Goal: Task Accomplishment & Management: Use online tool/utility

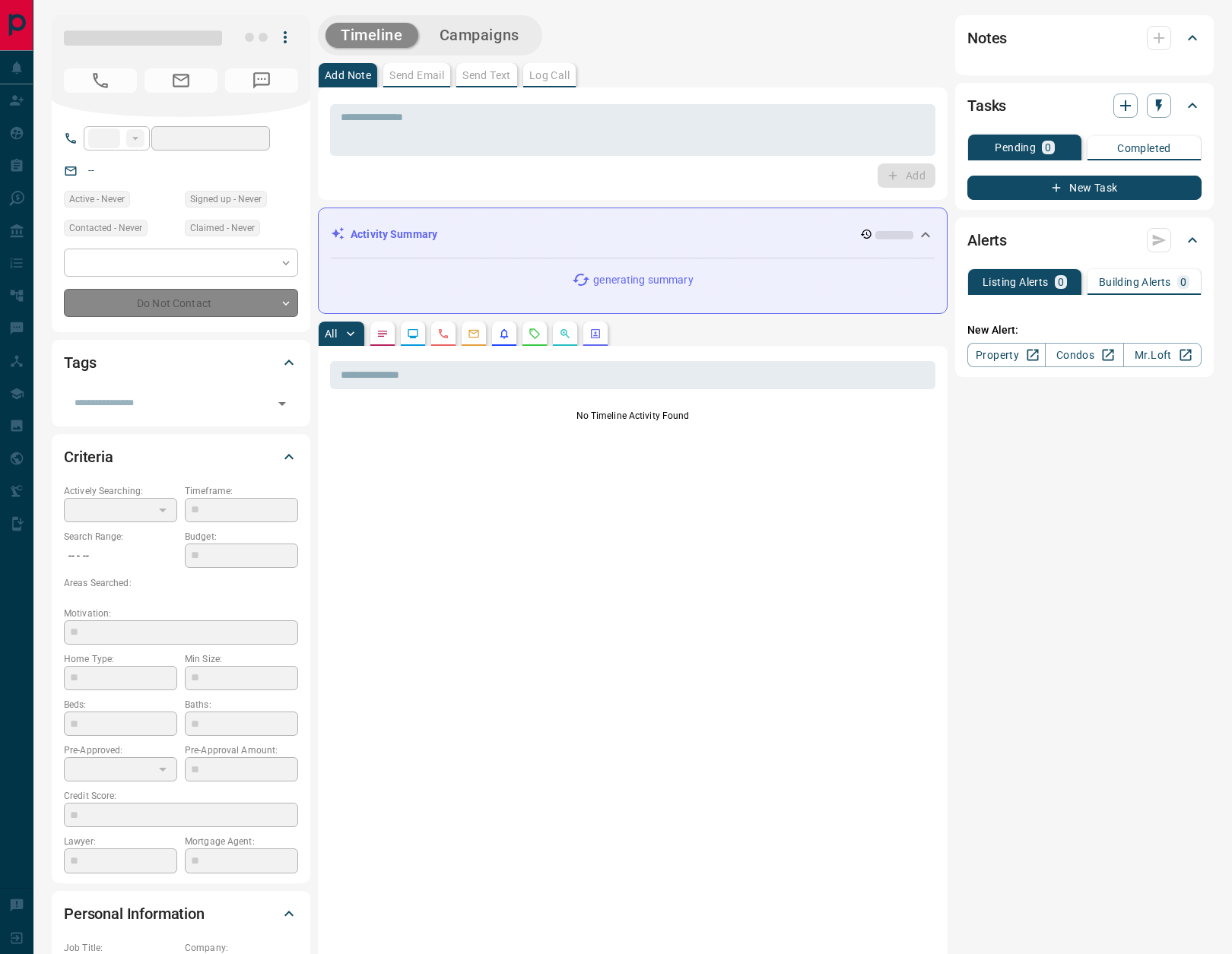
type input "**"
type input "**********"
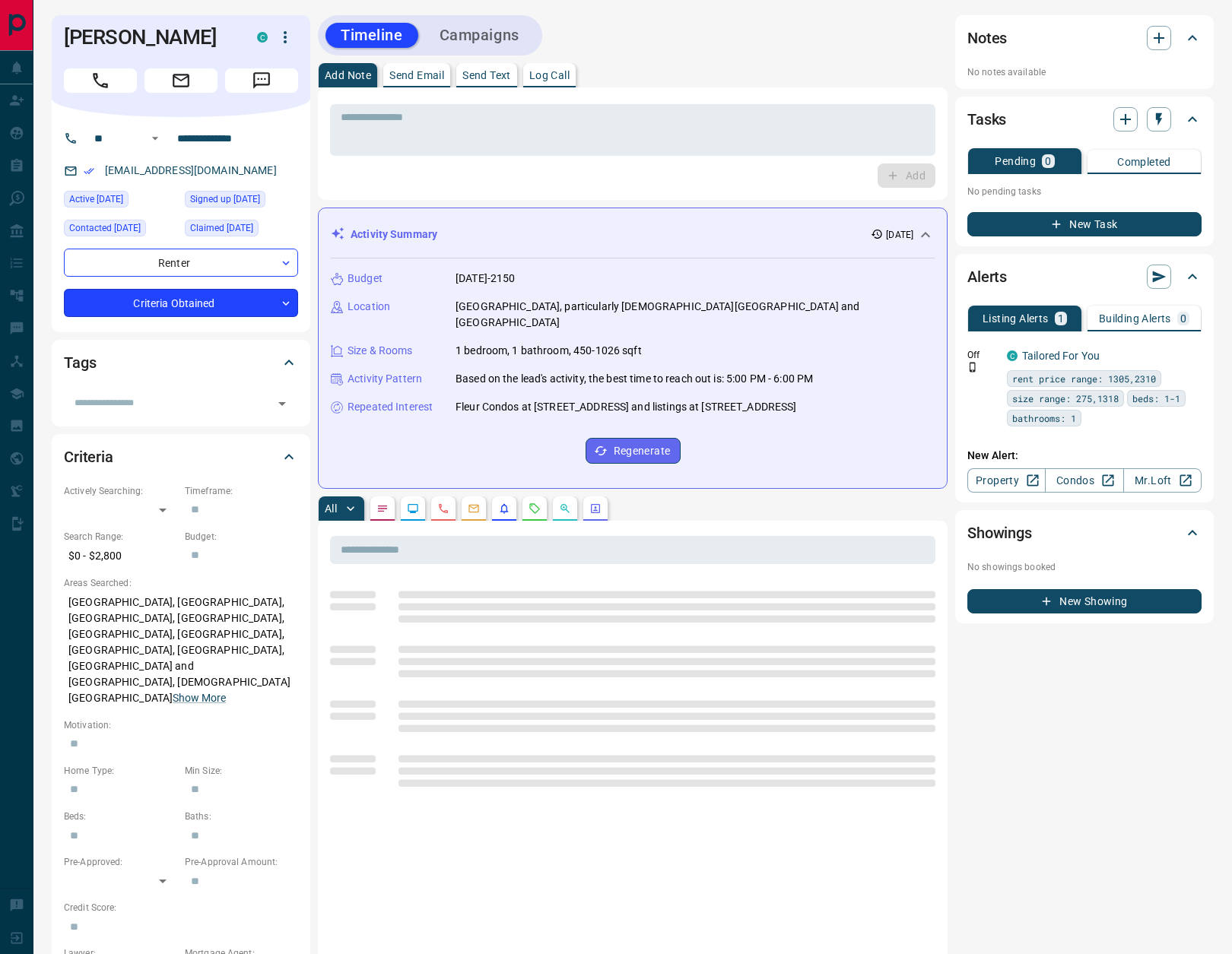
click at [225, 304] on body "**********" at bounding box center [616, 763] width 1232 height 1526
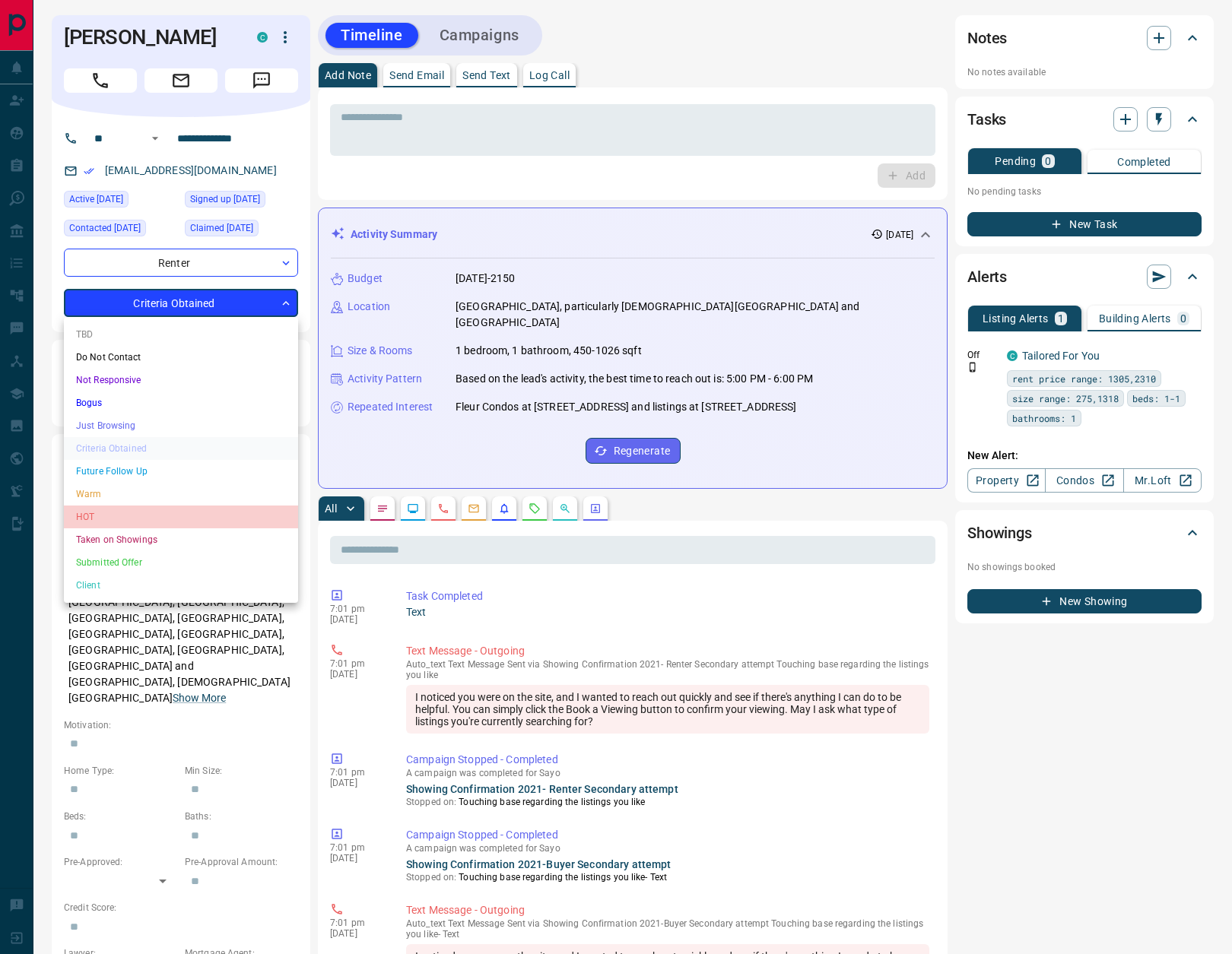
drag, startPoint x: 114, startPoint y: 518, endPoint x: 132, endPoint y: 518, distance: 18.0
click at [115, 520] on li "HOT" at bounding box center [181, 517] width 234 height 23
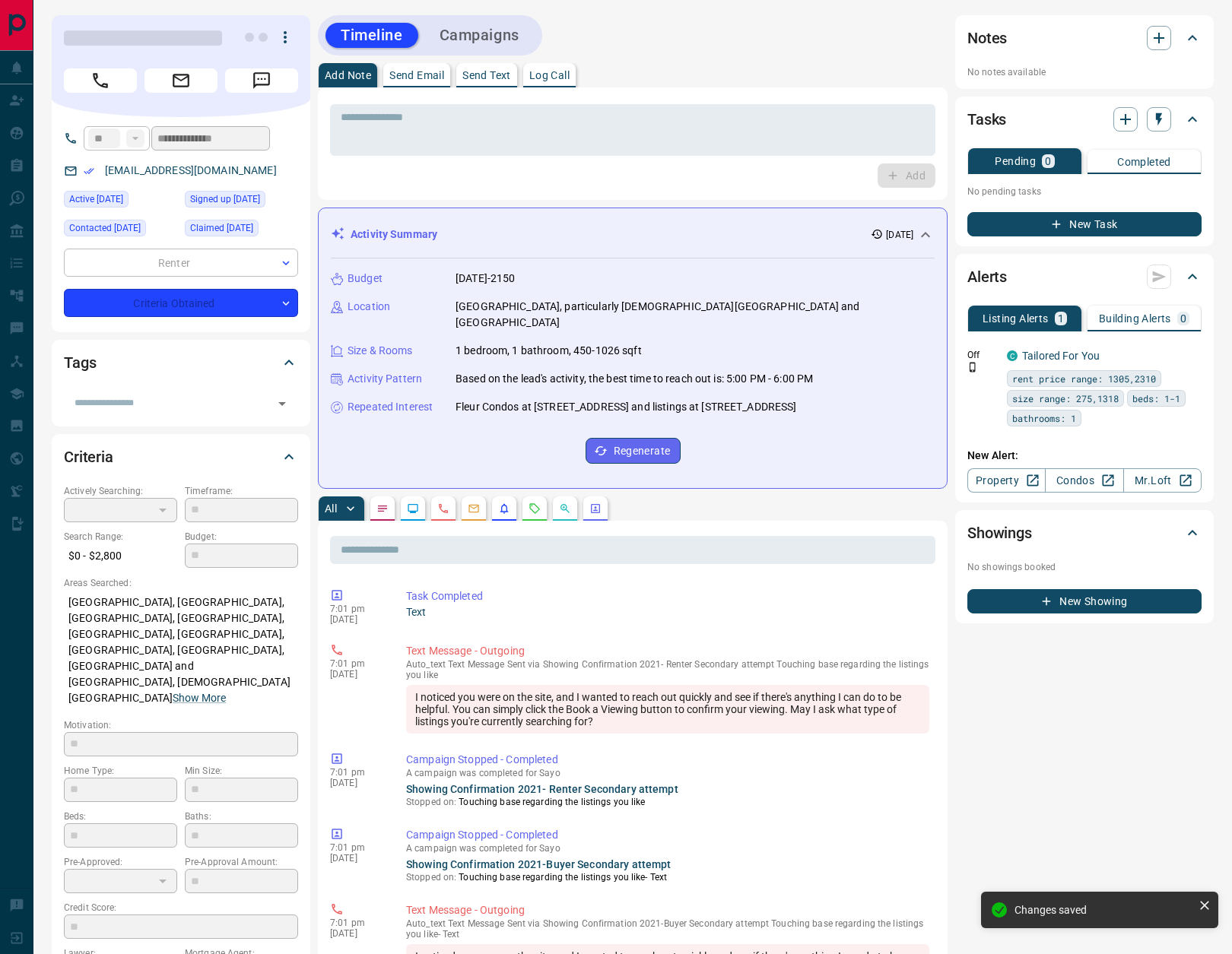
type input "*"
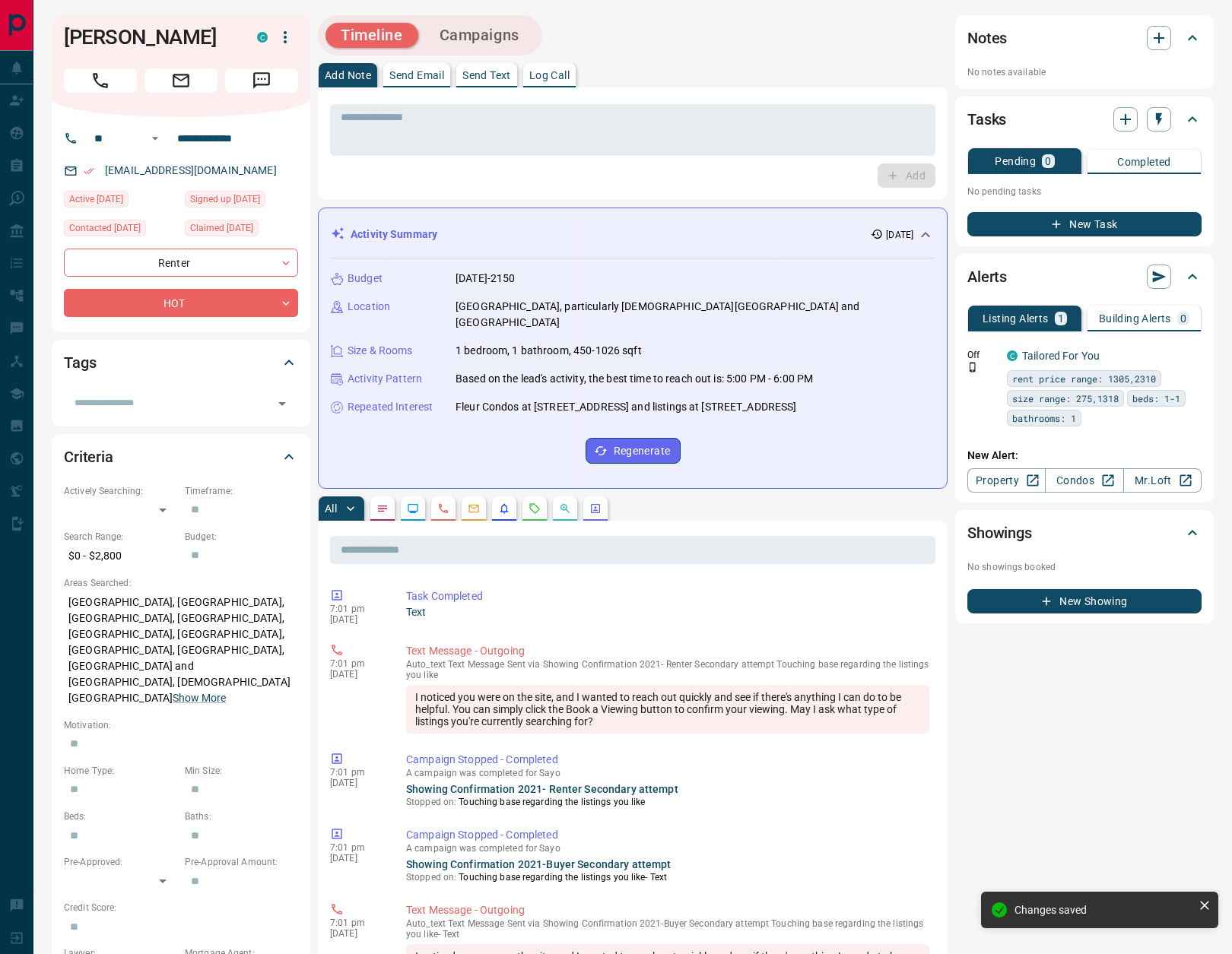
drag, startPoint x: 558, startPoint y: 80, endPoint x: 586, endPoint y: 82, distance: 28.1
click at [559, 80] on p "Log Call" at bounding box center [549, 75] width 41 height 11
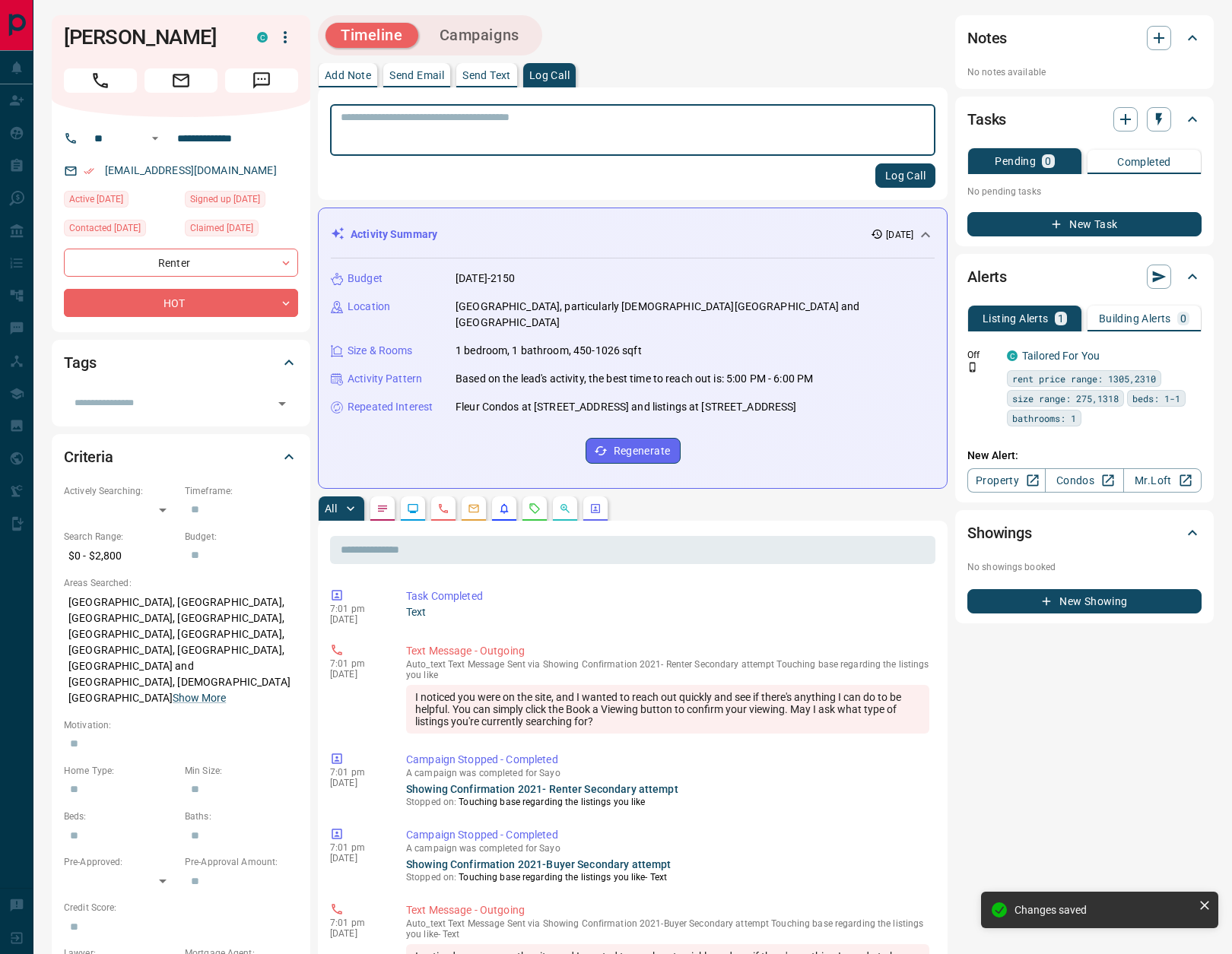
click at [910, 181] on button "Log Call" at bounding box center [905, 175] width 60 height 24
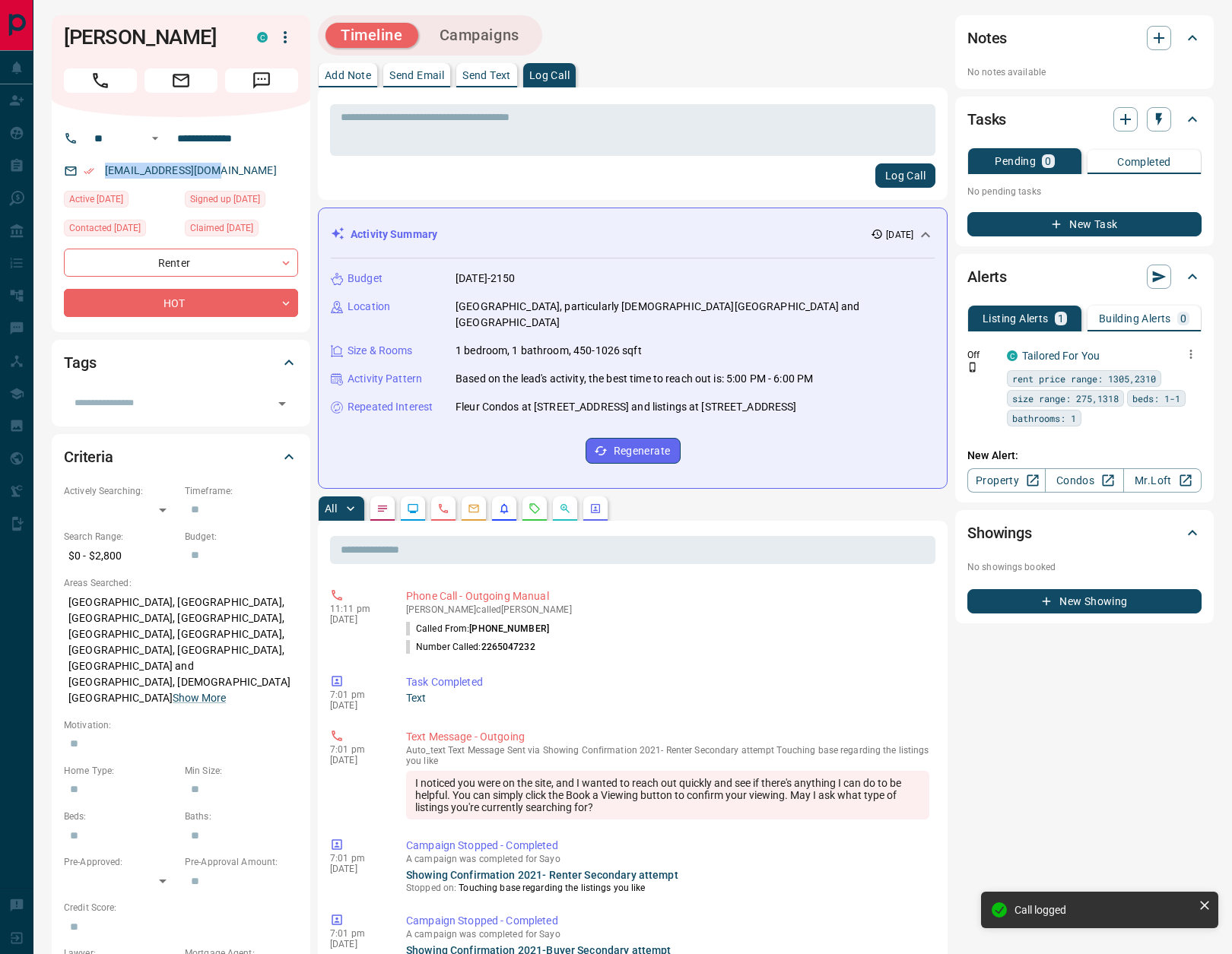
click at [1187, 354] on icon "button" at bounding box center [1191, 354] width 14 height 14
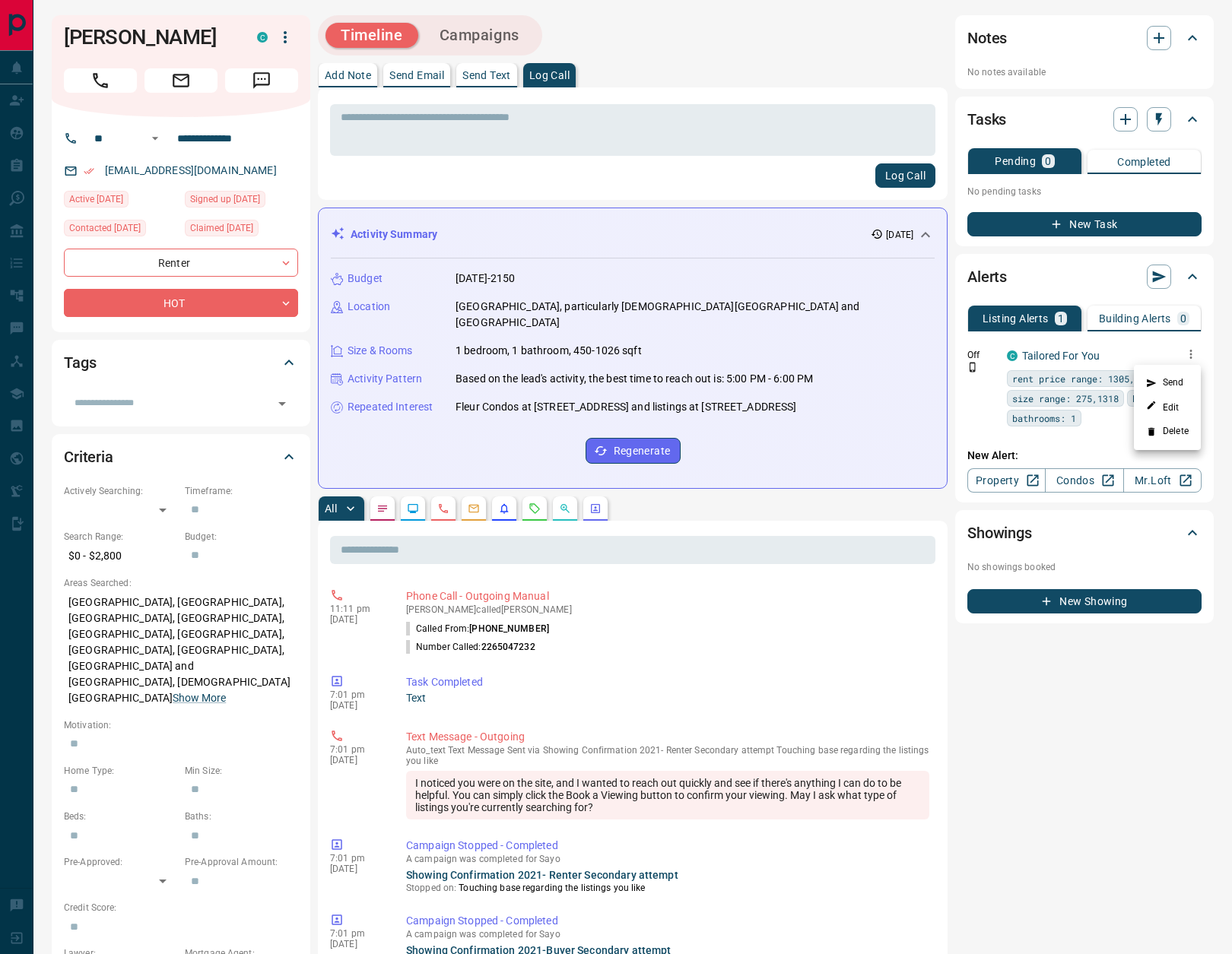
click at [1175, 432] on li "Delete" at bounding box center [1167, 431] width 67 height 24
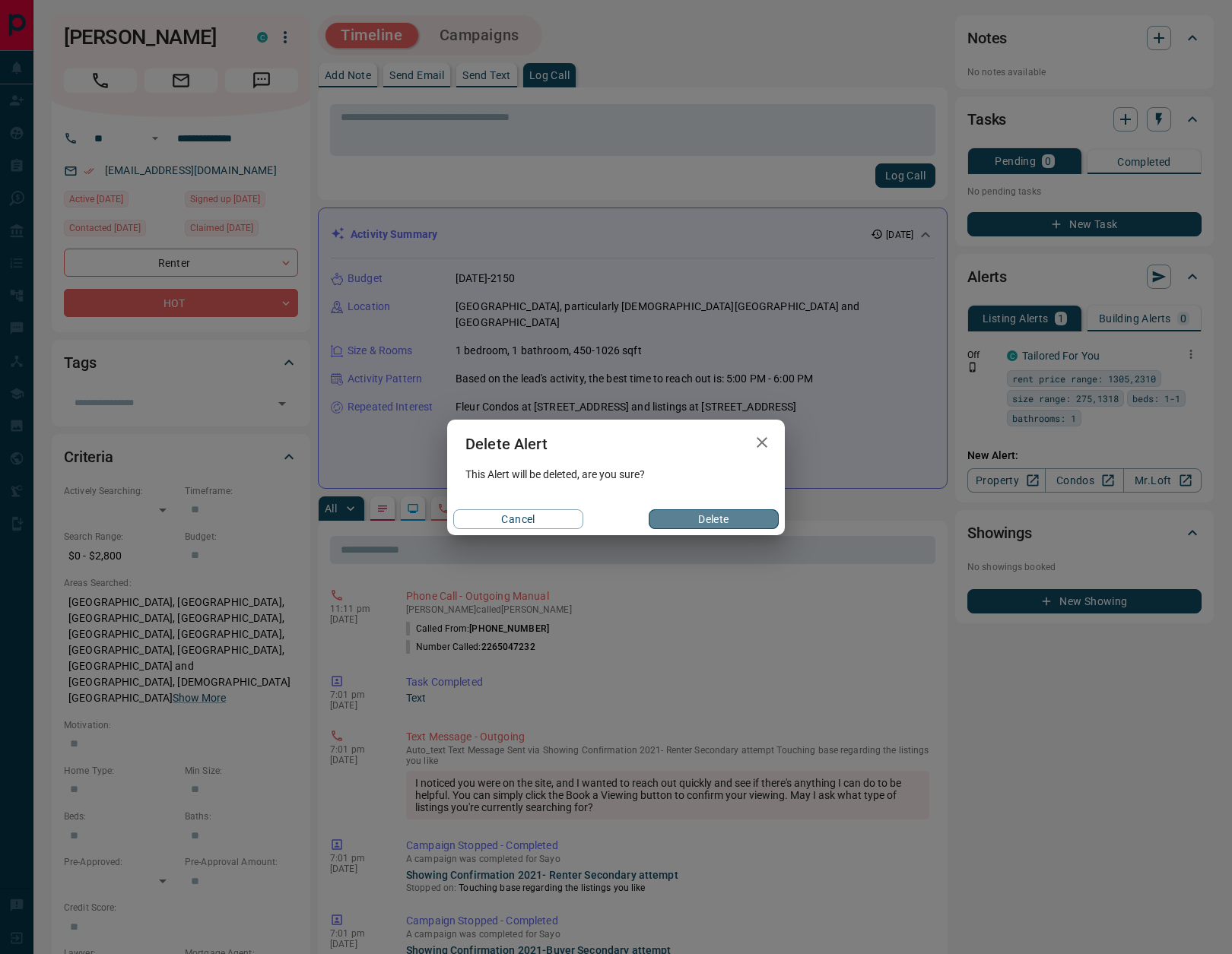
click at [710, 522] on button "Delete" at bounding box center [713, 519] width 130 height 20
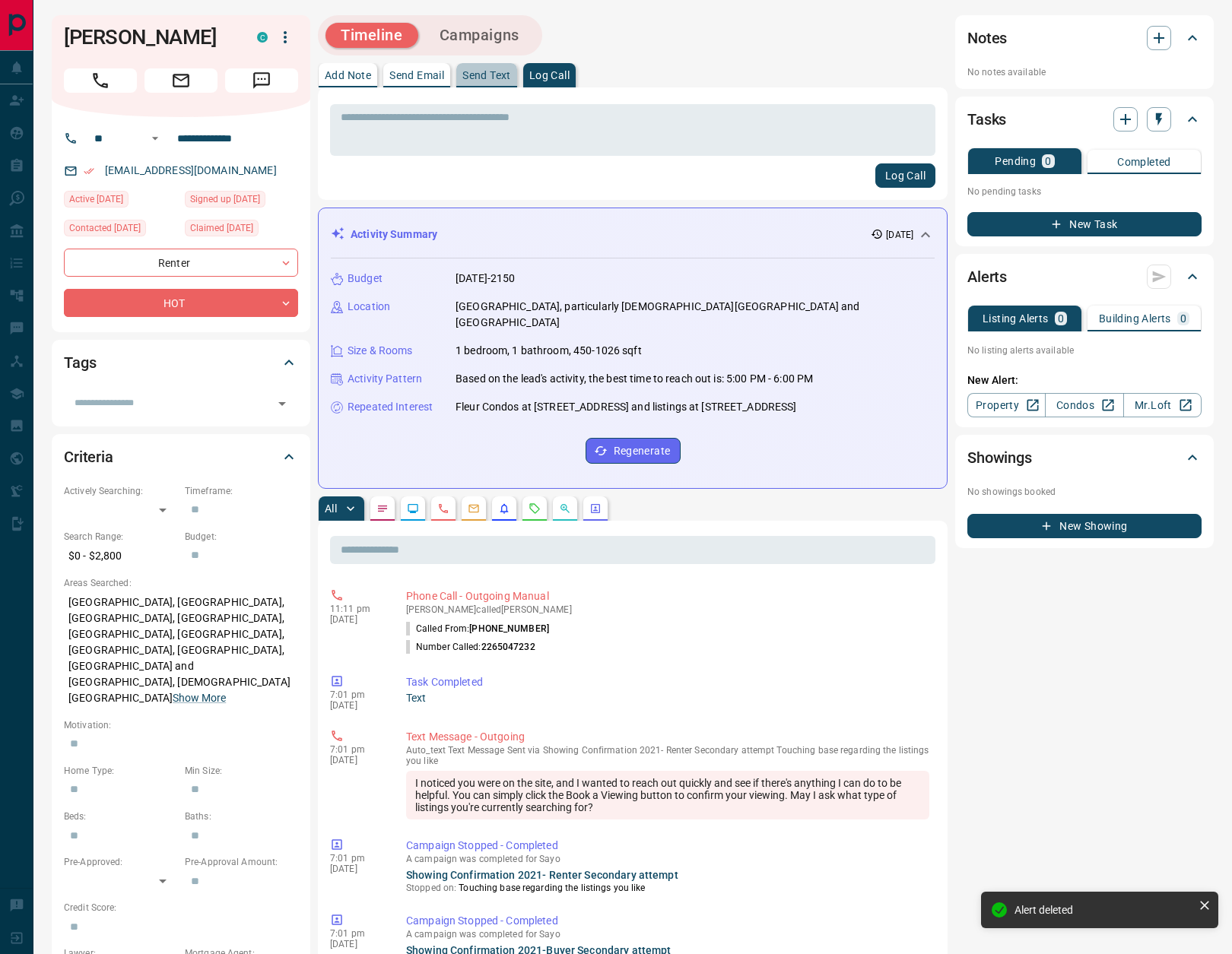
drag, startPoint x: 484, startPoint y: 77, endPoint x: 503, endPoint y: 97, distance: 27.6
click at [484, 77] on p "Send Text" at bounding box center [486, 75] width 49 height 11
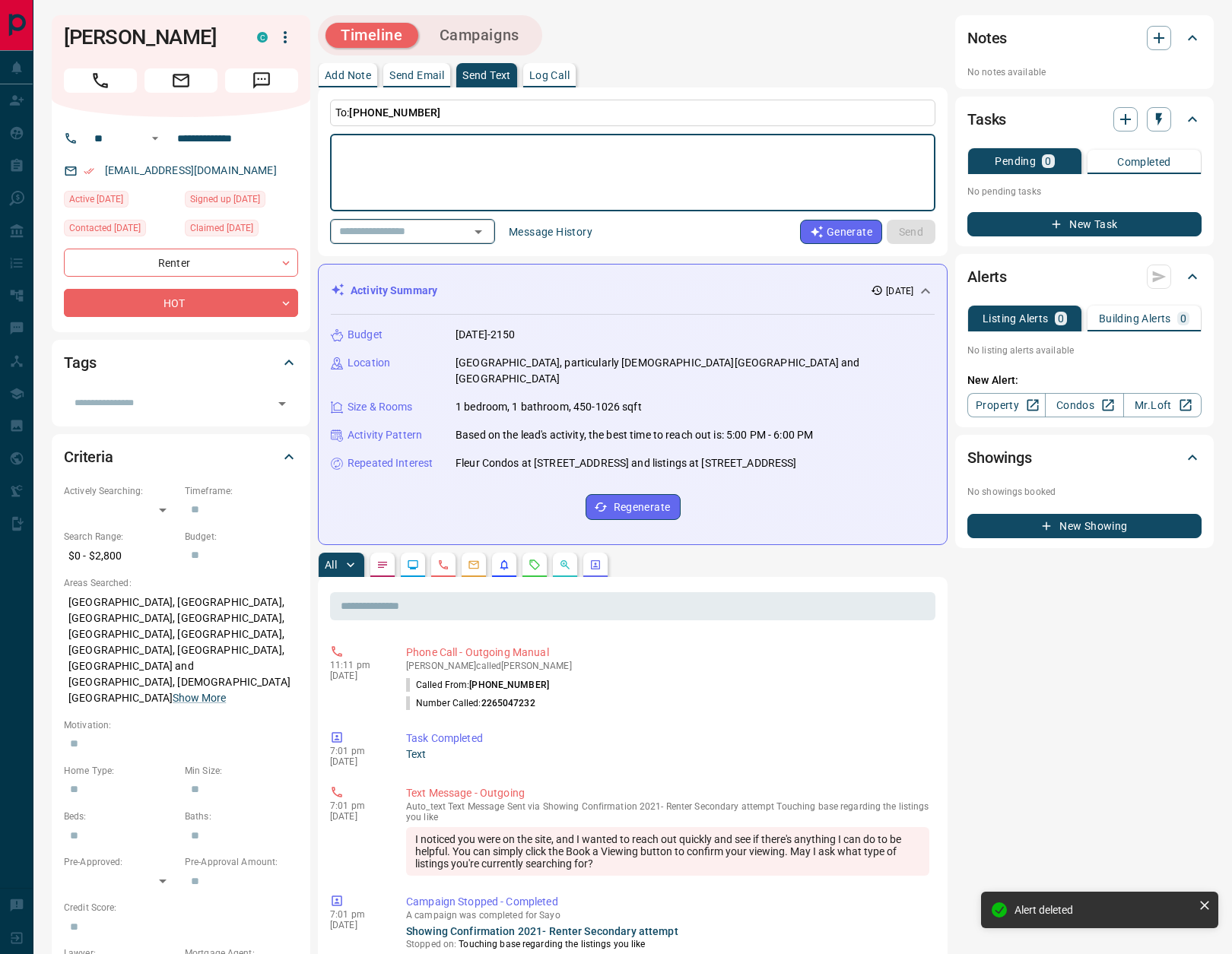
click at [486, 231] on icon "Open" at bounding box center [478, 232] width 18 height 18
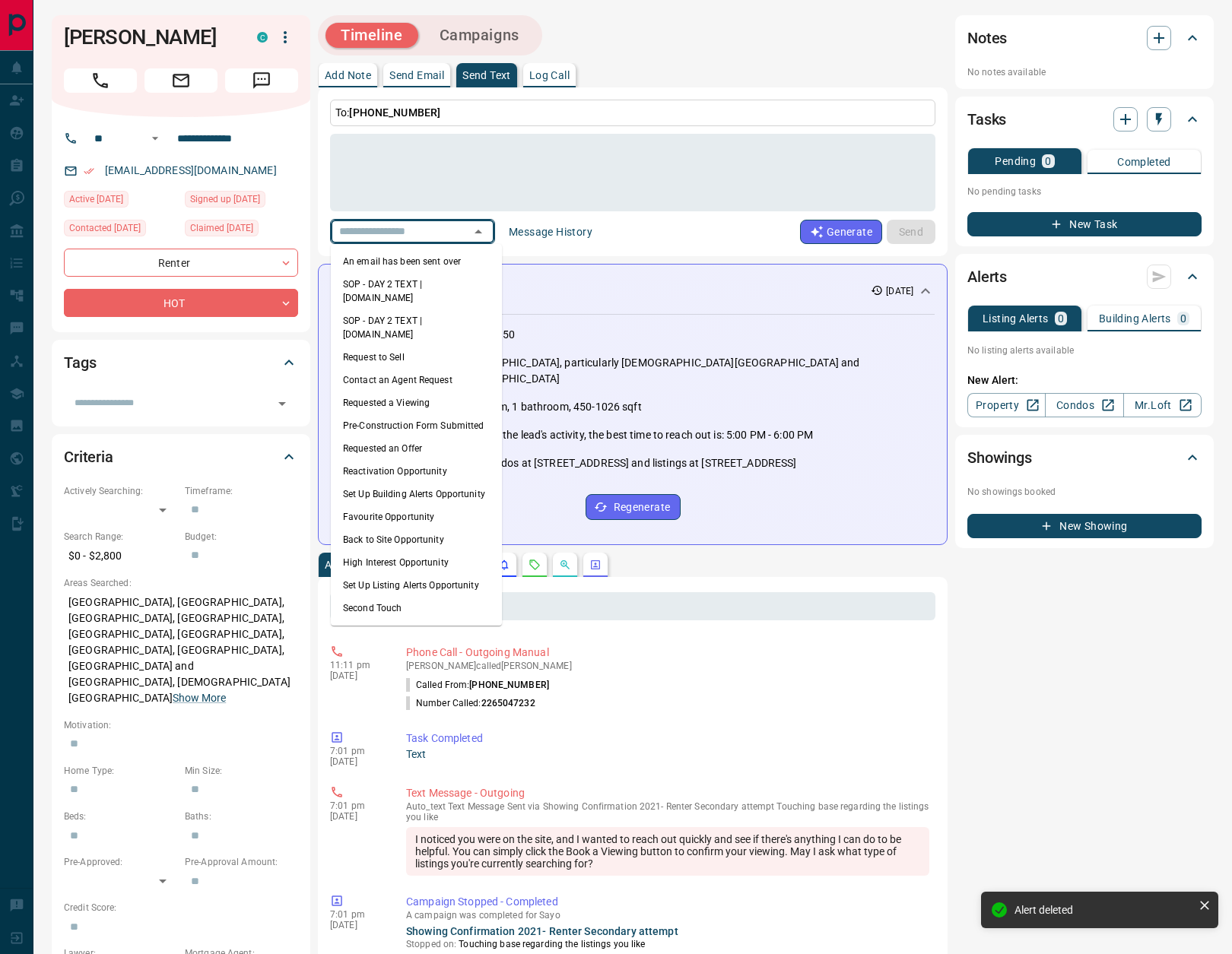
click at [418, 265] on li "An email has been sent over" at bounding box center [416, 262] width 171 height 23
type textarea "**********"
type input "**********"
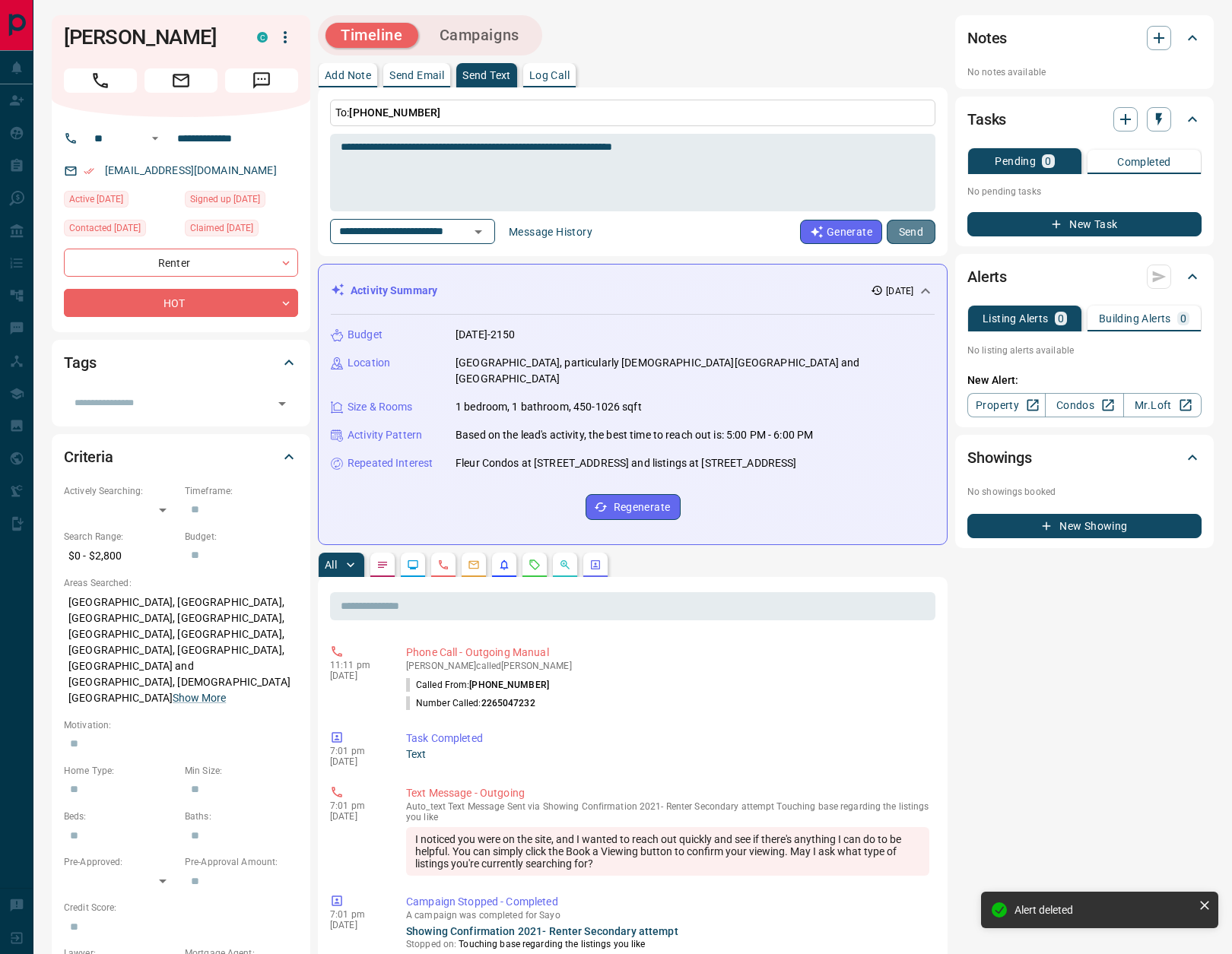
drag, startPoint x: 911, startPoint y: 229, endPoint x: 920, endPoint y: 232, distance: 9.5
click at [911, 230] on button "Send" at bounding box center [911, 231] width 49 height 24
click at [534, 559] on icon "Requests" at bounding box center [534, 565] width 12 height 12
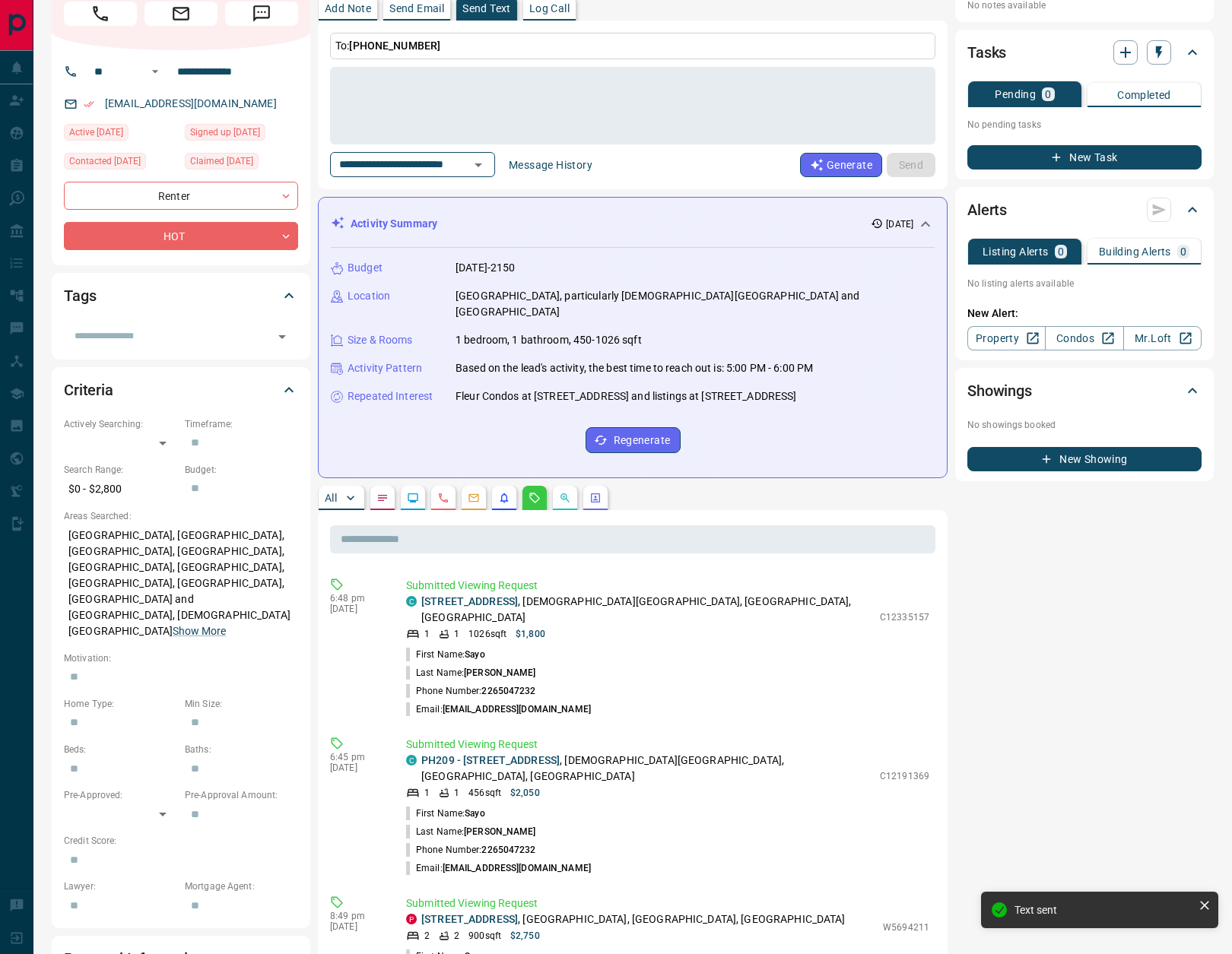
scroll to position [177, 0]
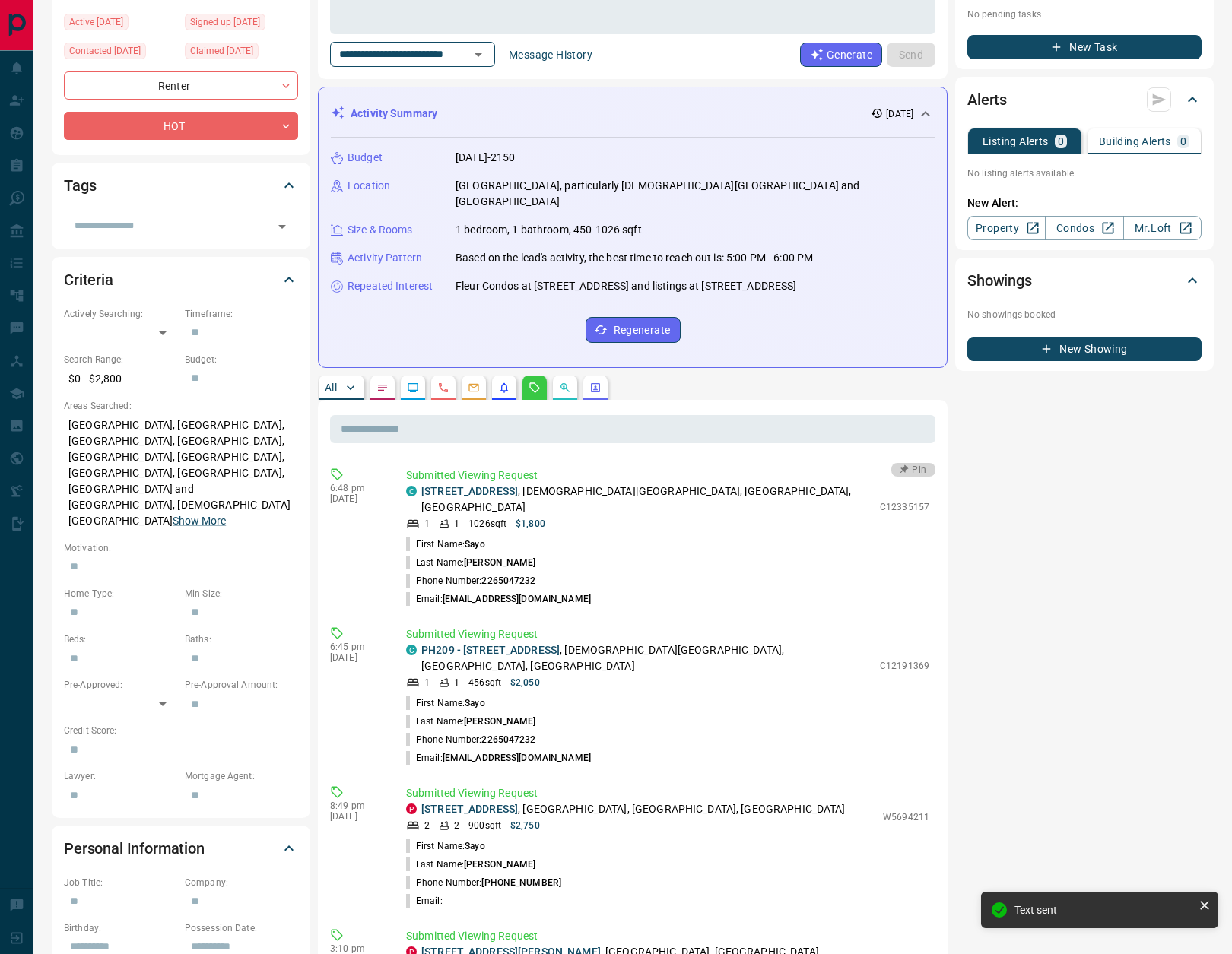
click at [912, 463] on button "Pin" at bounding box center [913, 470] width 44 height 14
click at [915, 622] on button "Pin" at bounding box center [913, 629] width 44 height 14
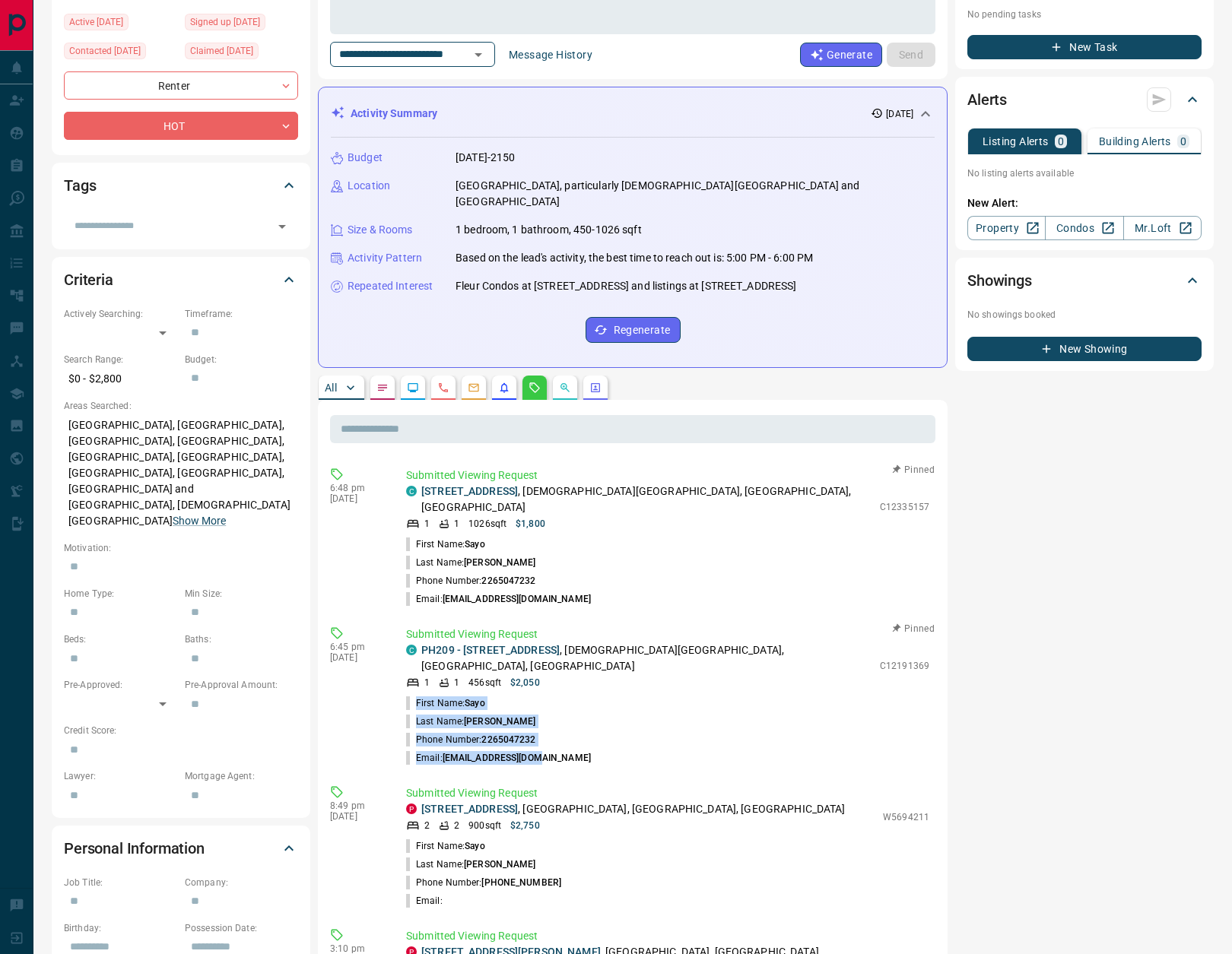
drag, startPoint x: 550, startPoint y: 716, endPoint x: 410, endPoint y: 651, distance: 154.4
click at [410, 694] on ul "First Name: [PERSON_NAME] Last Name: [PERSON_NAME] Phone Number: [PHONE_NUMBER]…" at bounding box center [667, 730] width 523 height 73
copy ul "First Name: [PERSON_NAME] Last Name: [PERSON_NAME] Phone Number: [PHONE_NUMBER]…"
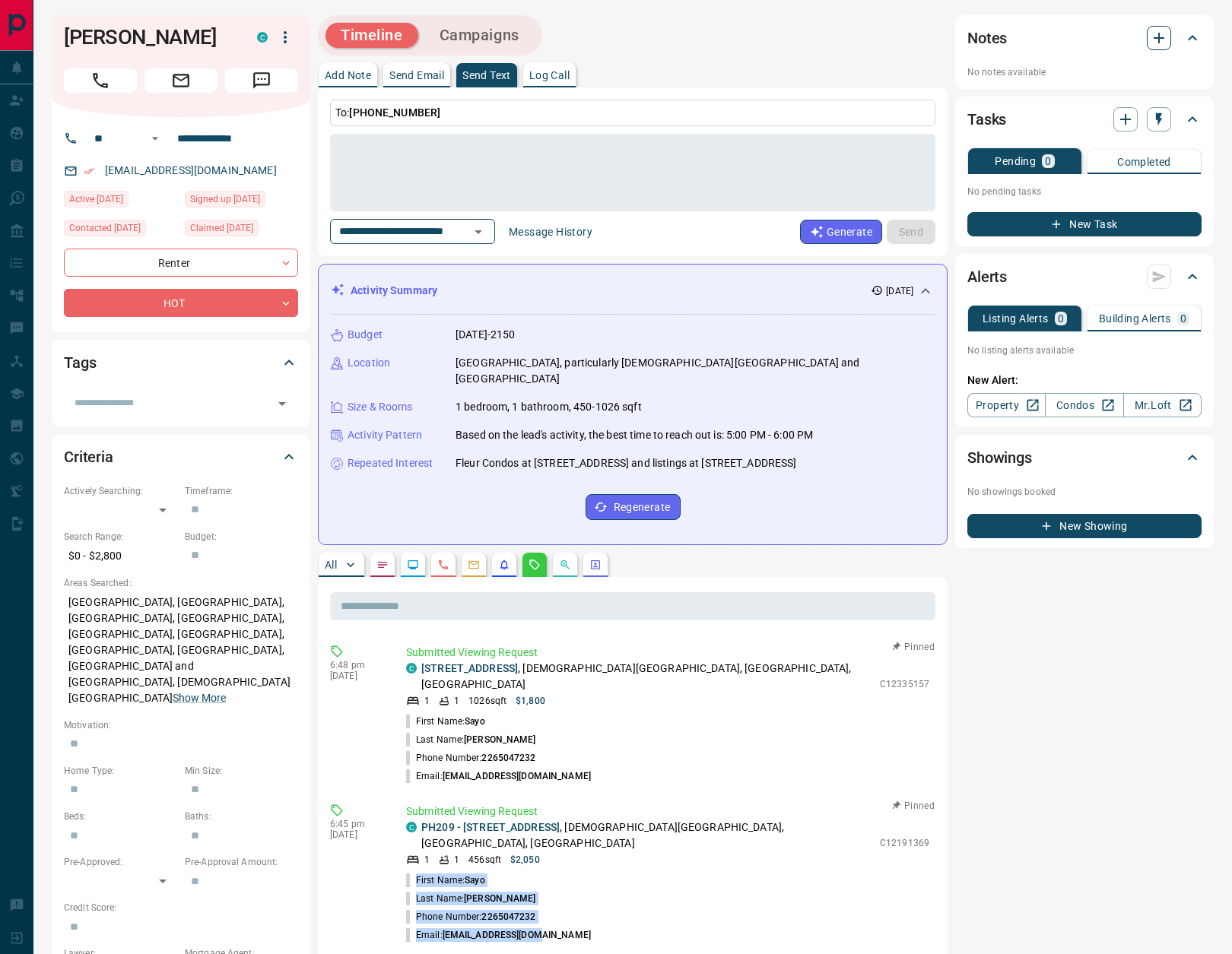
click at [1157, 41] on icon "button" at bounding box center [1159, 38] width 18 height 18
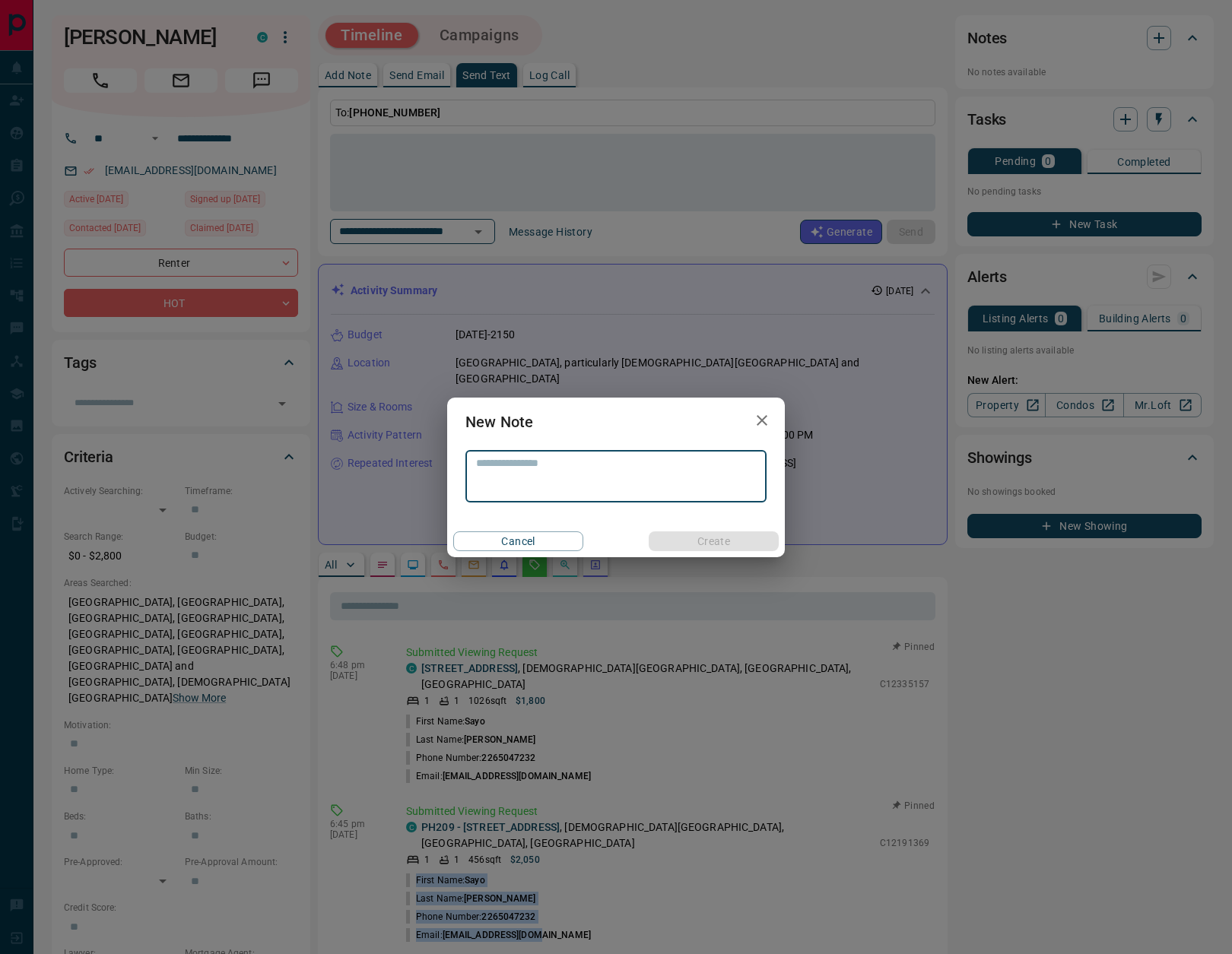
click at [546, 470] on textarea at bounding box center [616, 476] width 280 height 39
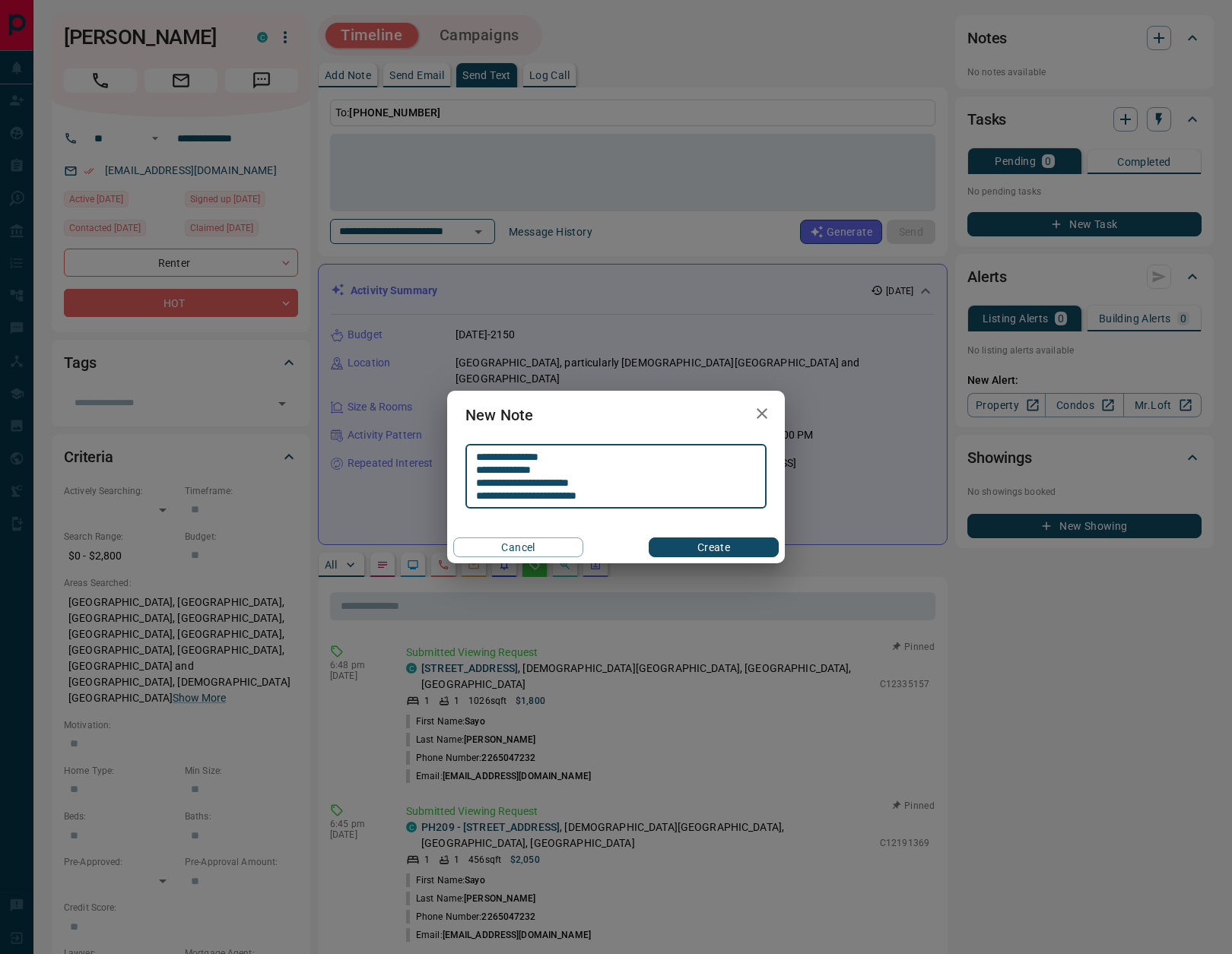
type textarea "**********"
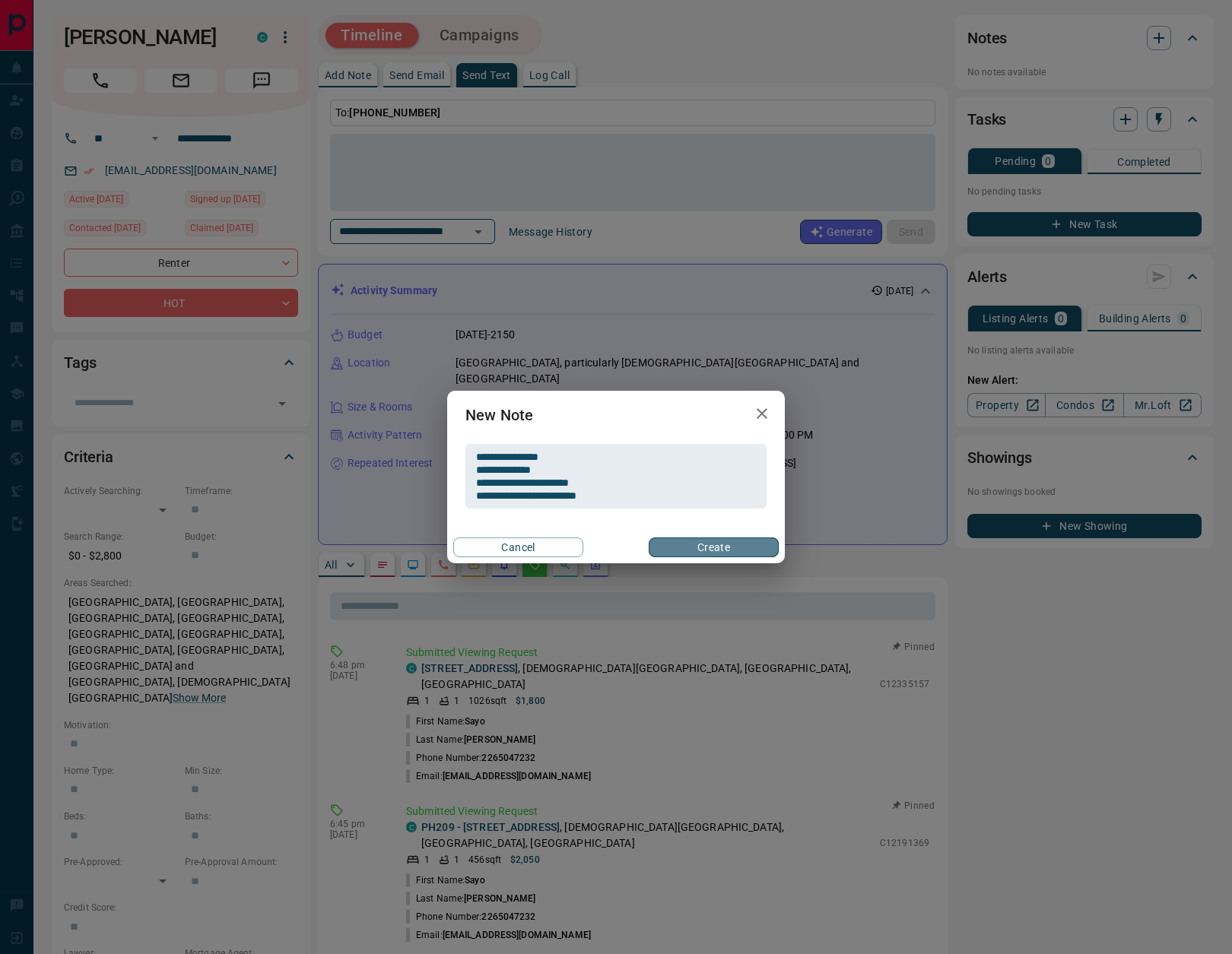
click at [693, 551] on button "Create" at bounding box center [713, 547] width 130 height 20
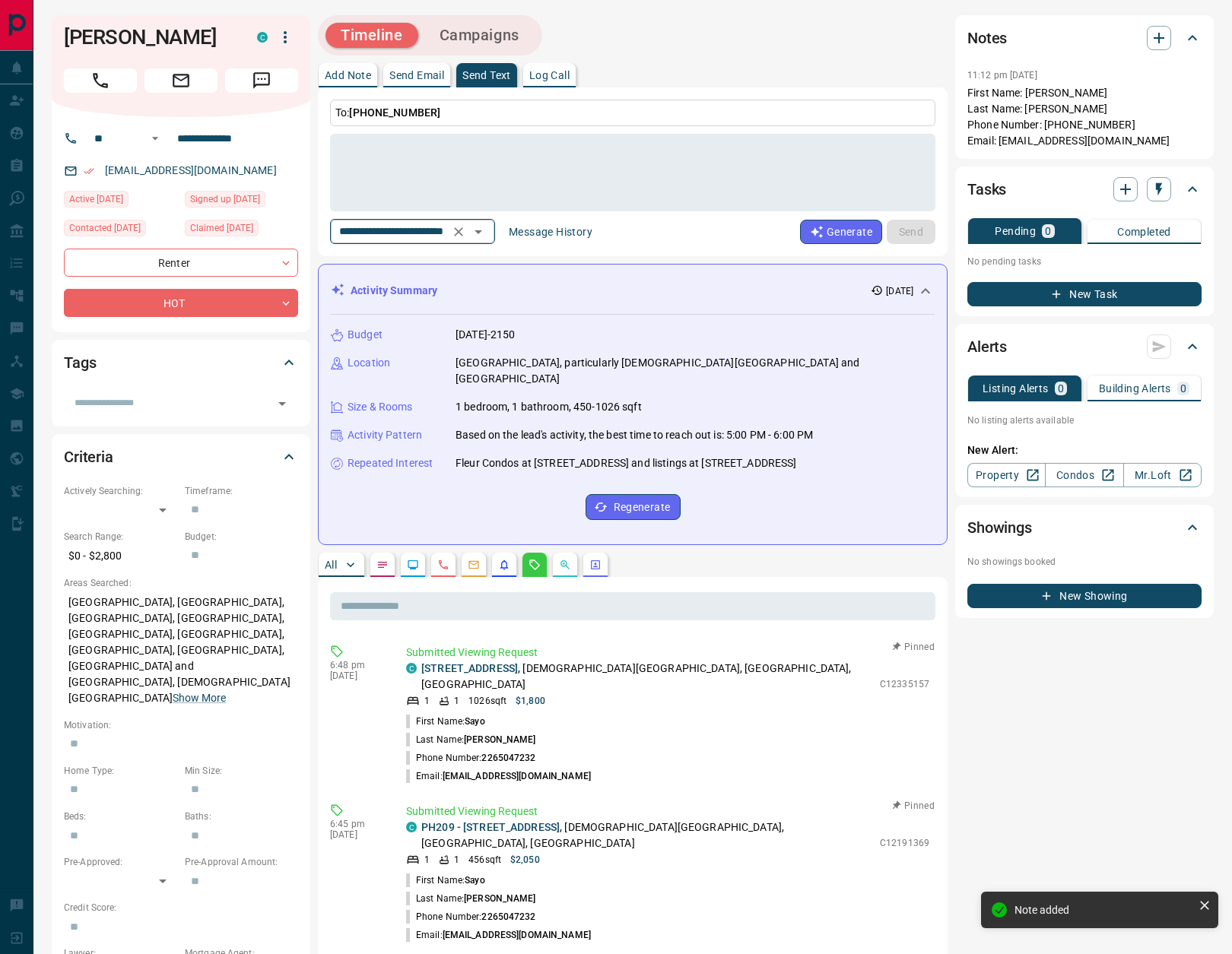
click at [463, 229] on icon "Clear" at bounding box center [458, 231] width 9 height 9
click at [487, 229] on icon "Open" at bounding box center [478, 232] width 18 height 18
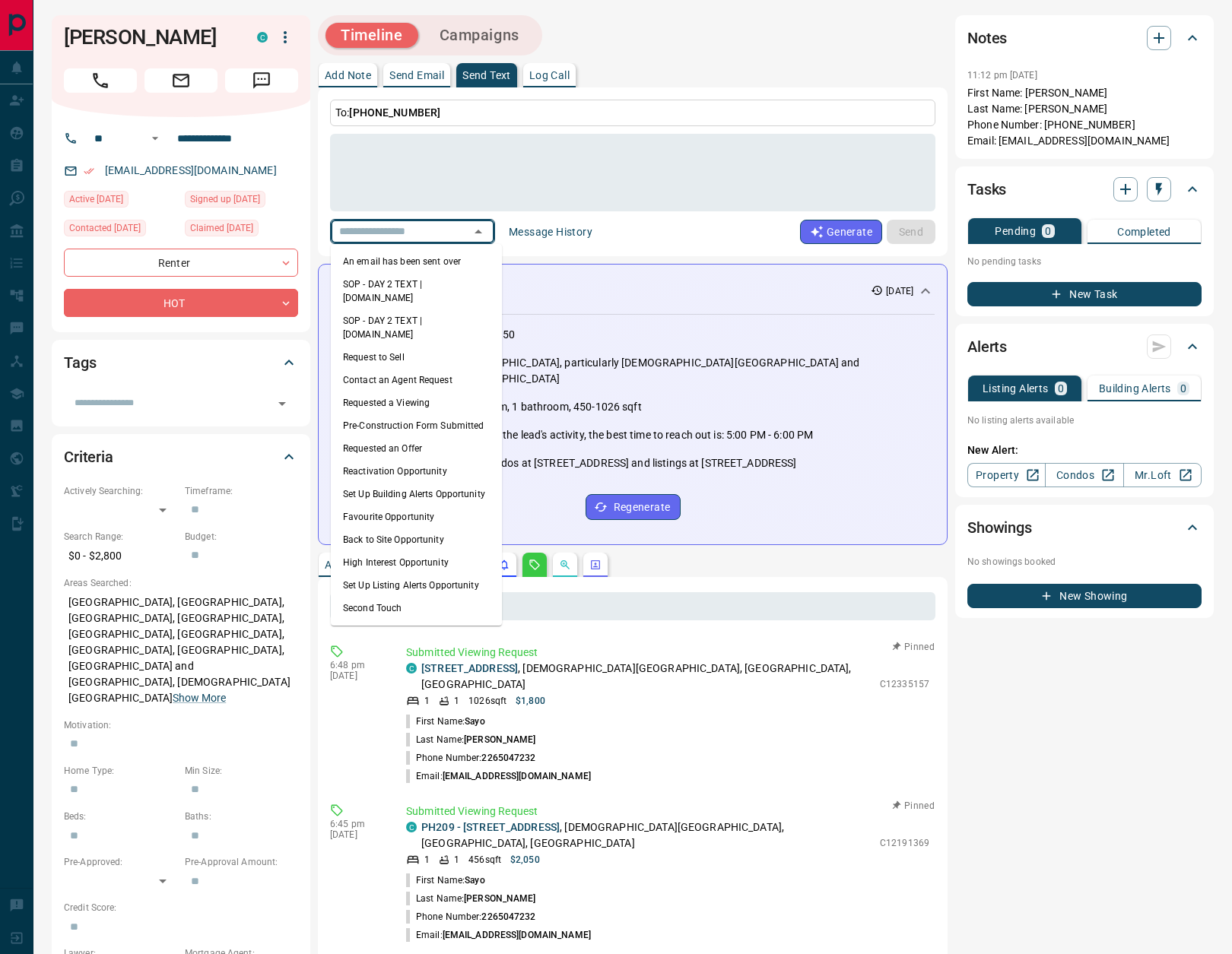
drag, startPoint x: 442, startPoint y: 258, endPoint x: 483, endPoint y: 260, distance: 41.0
click at [442, 258] on li "An email has been sent over" at bounding box center [416, 262] width 171 height 23
type textarea "**********"
type input "**********"
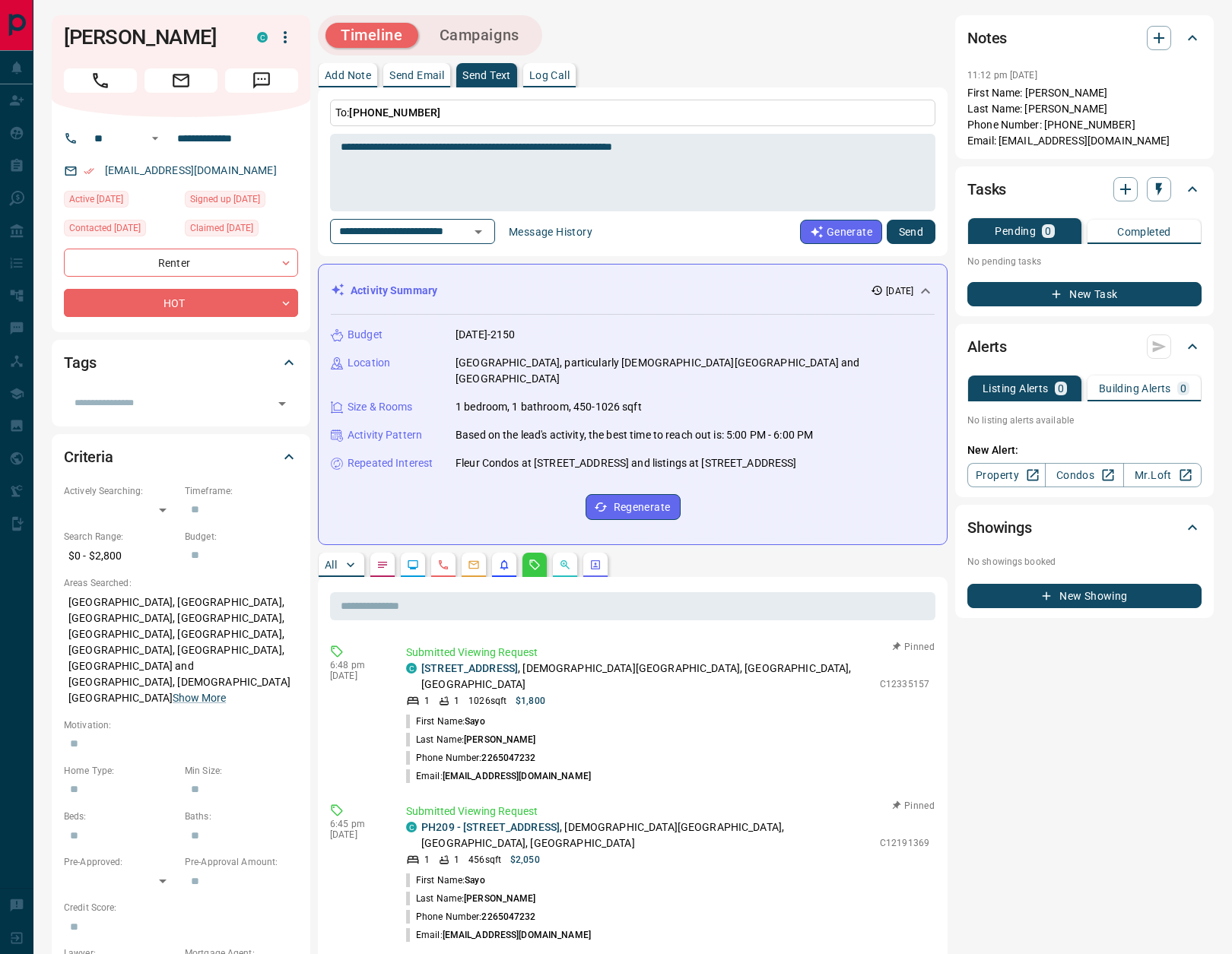
click at [920, 229] on button "Send" at bounding box center [911, 231] width 49 height 24
click at [487, 31] on button "Campaigns" at bounding box center [479, 36] width 110 height 25
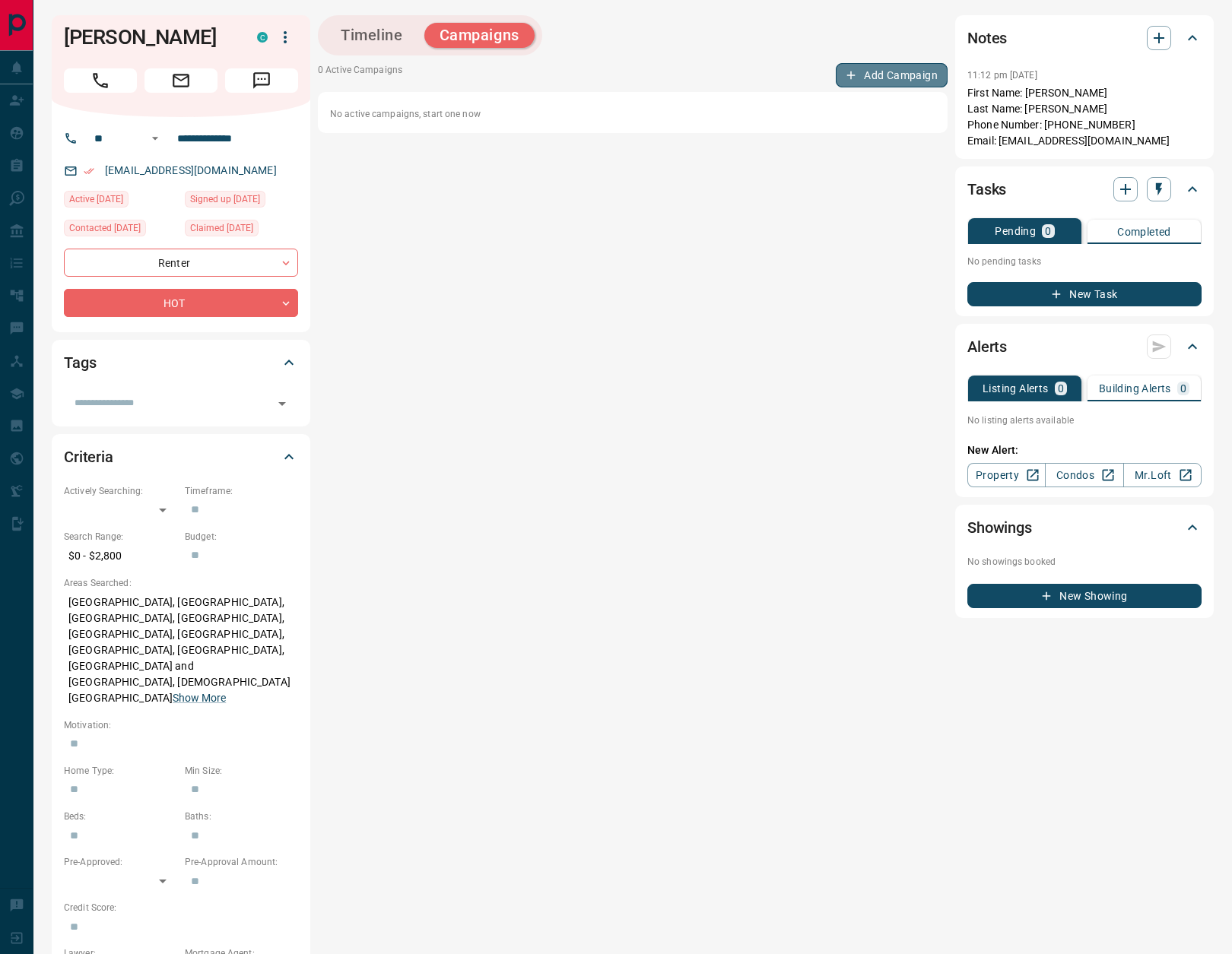
click at [909, 77] on button "Add Campaign" at bounding box center [891, 75] width 112 height 24
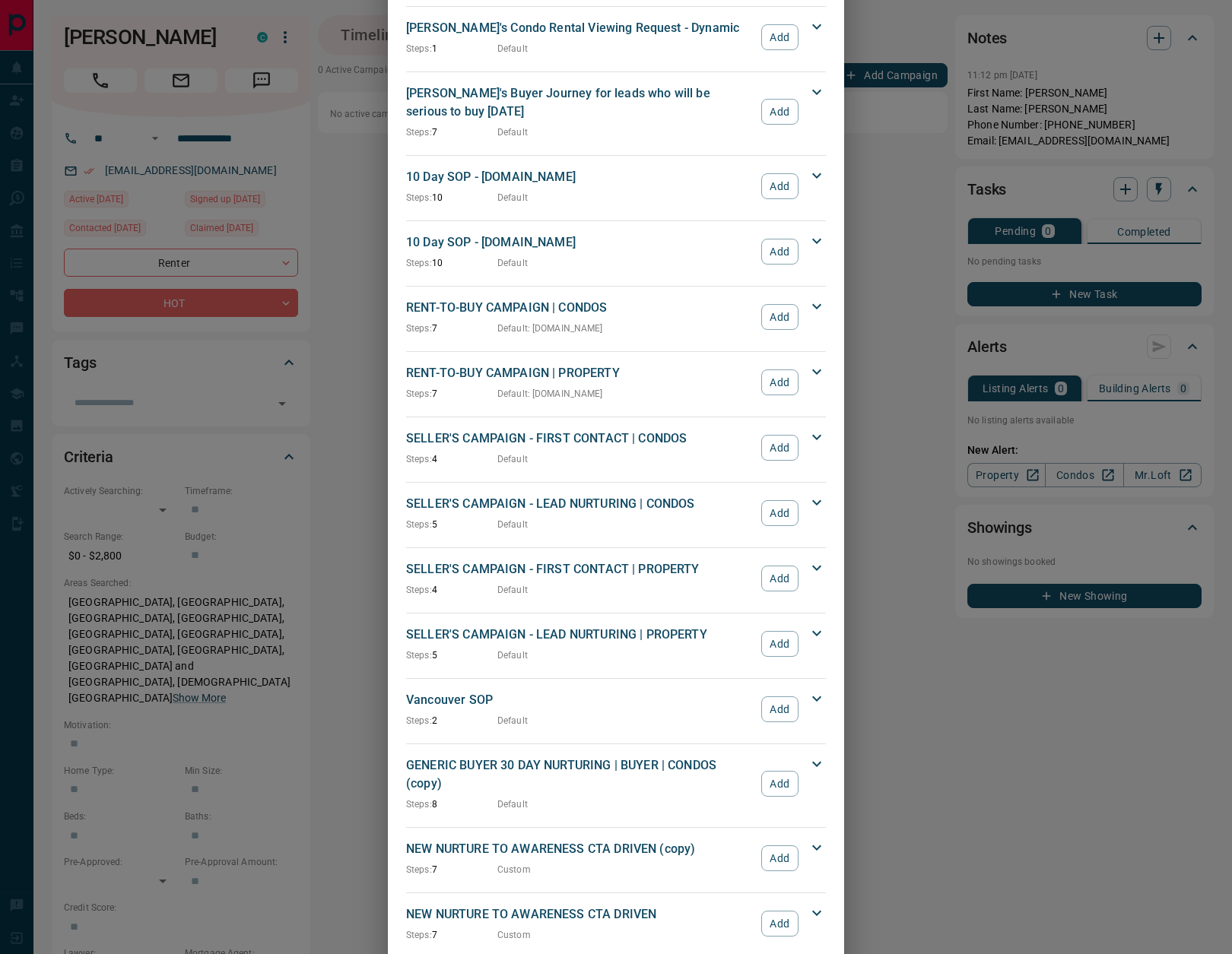
scroll to position [1617, 0]
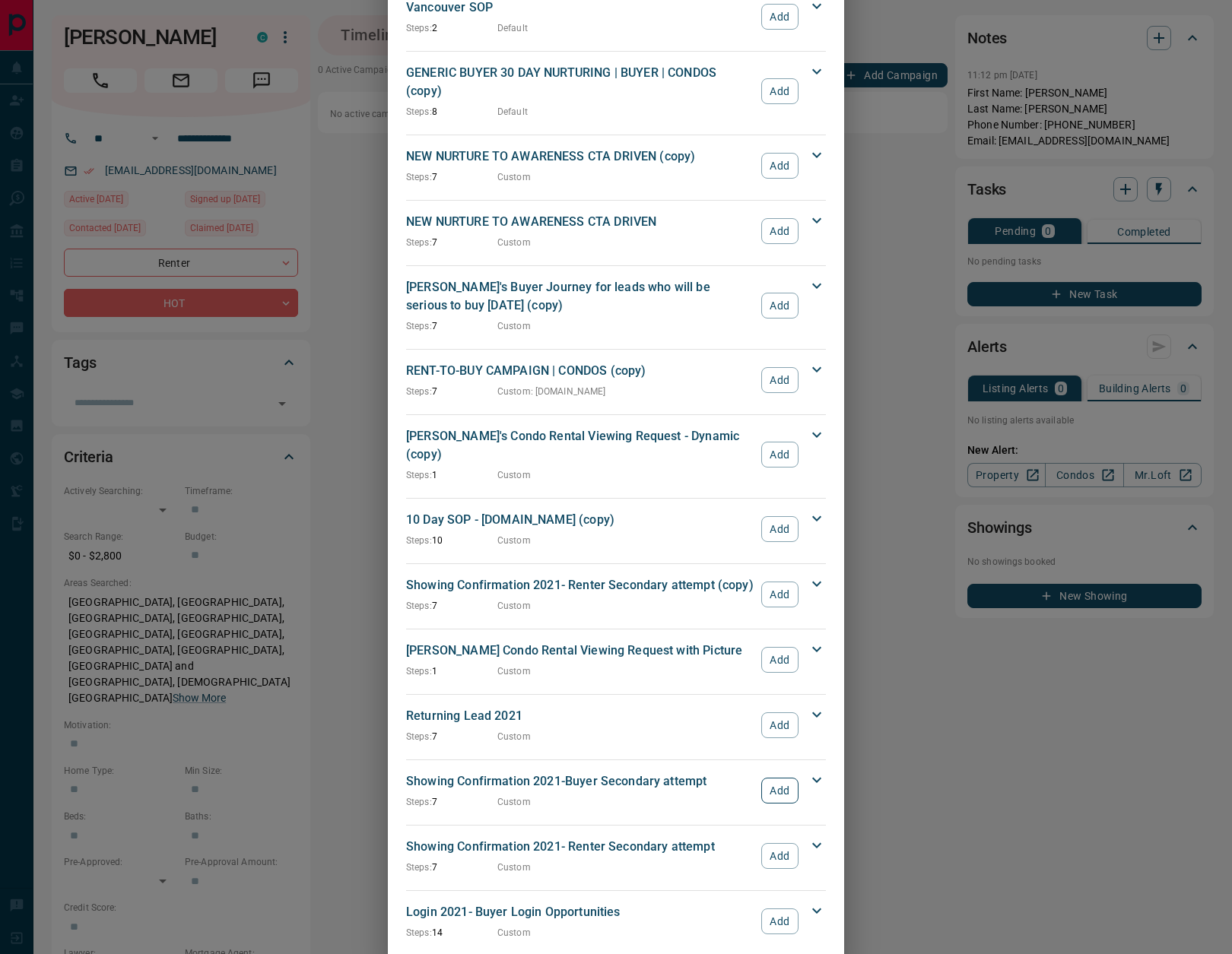
click at [770, 778] on button "Add" at bounding box center [780, 790] width 37 height 26
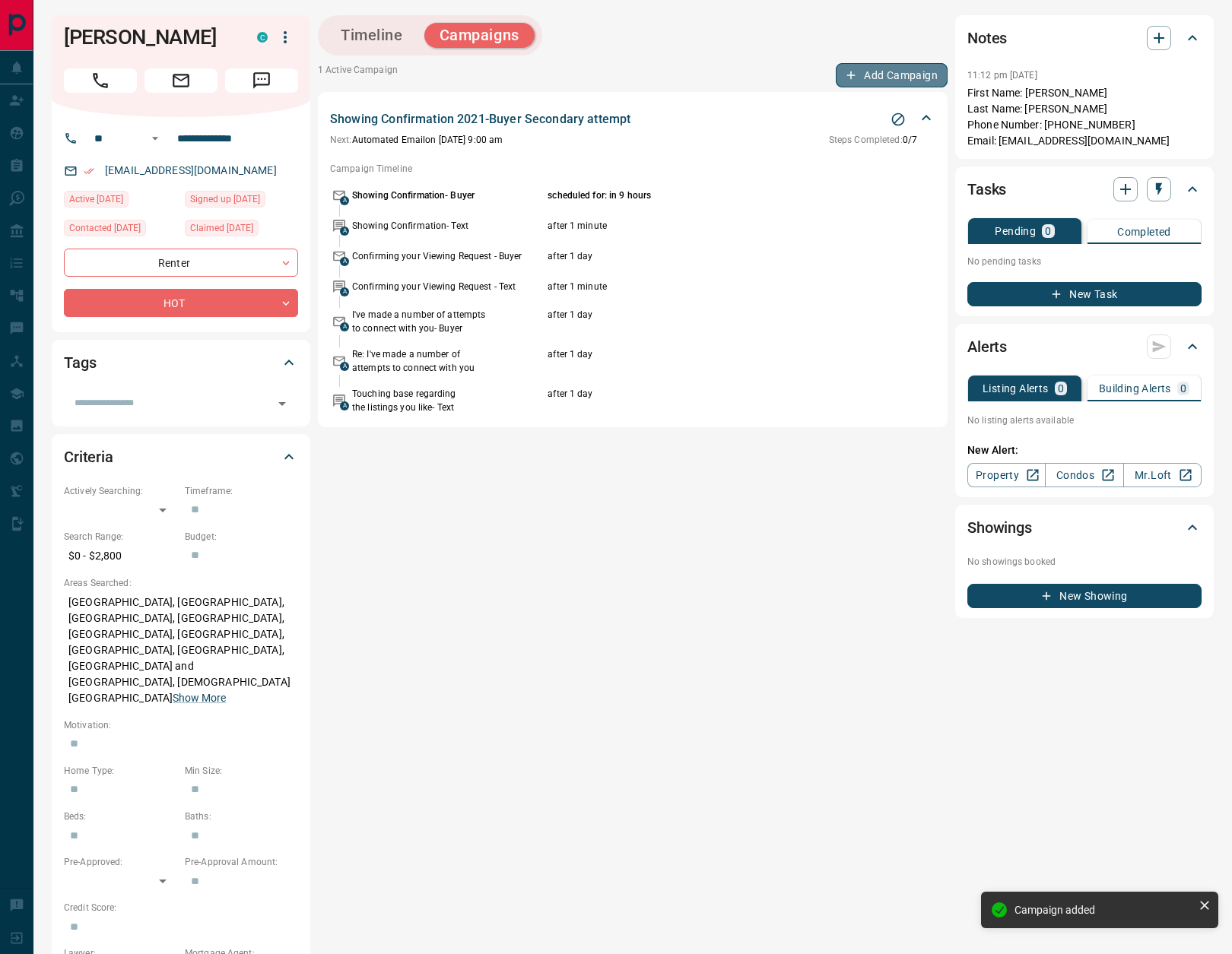
click at [901, 75] on button "Add Campaign" at bounding box center [891, 75] width 112 height 24
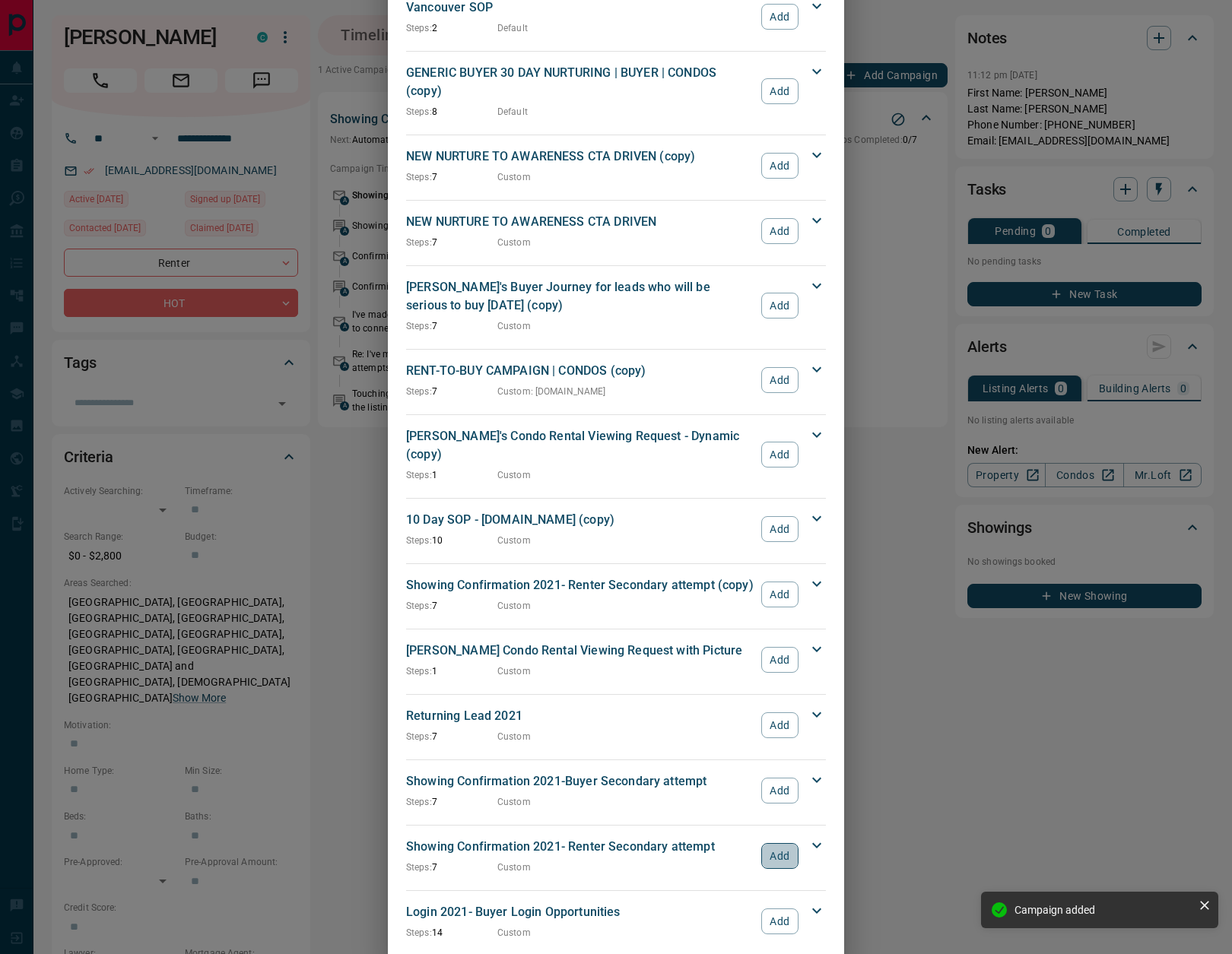
click at [778, 843] on button "Add" at bounding box center [780, 855] width 37 height 26
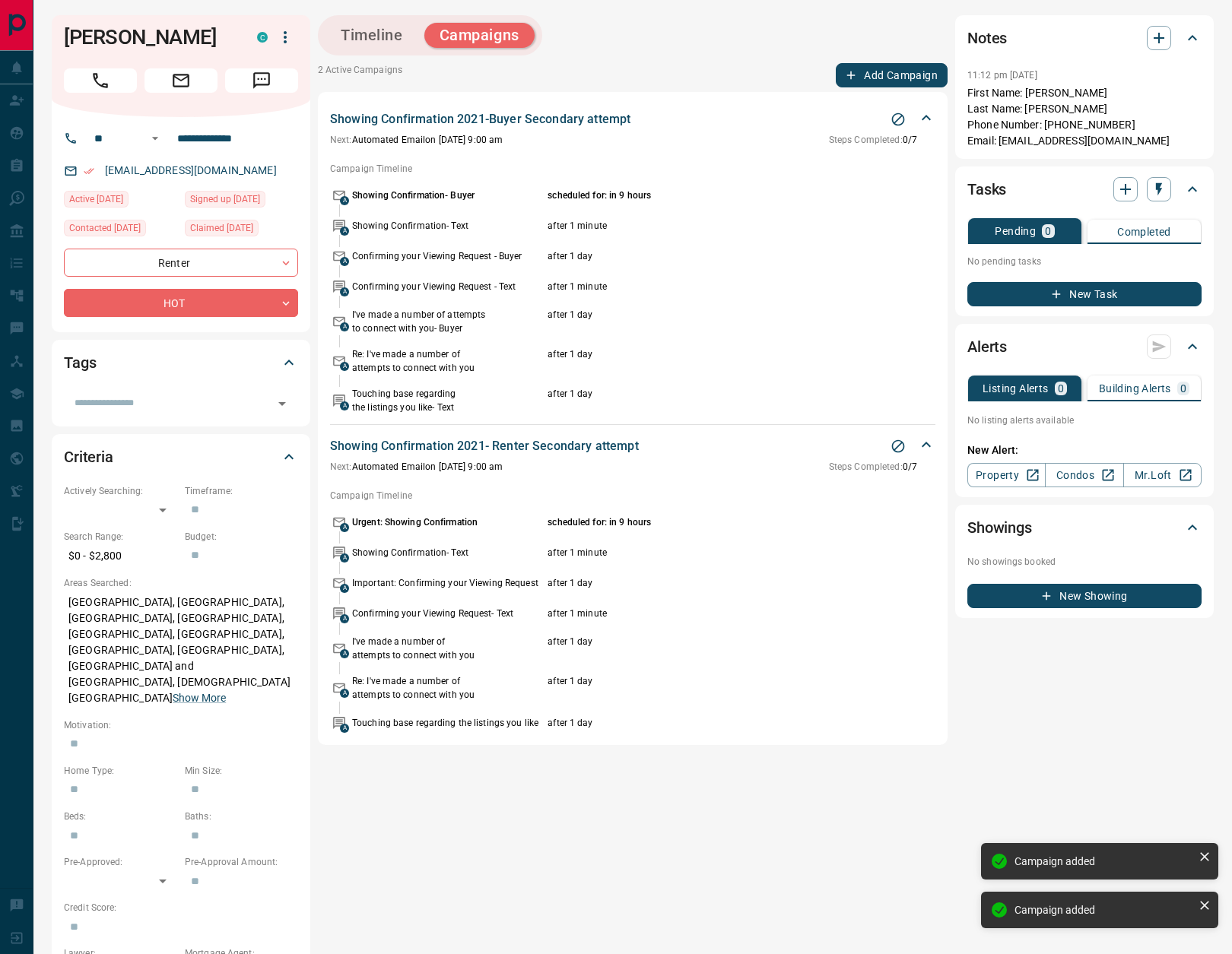
click at [901, 72] on button "Add Campaign" at bounding box center [891, 75] width 112 height 24
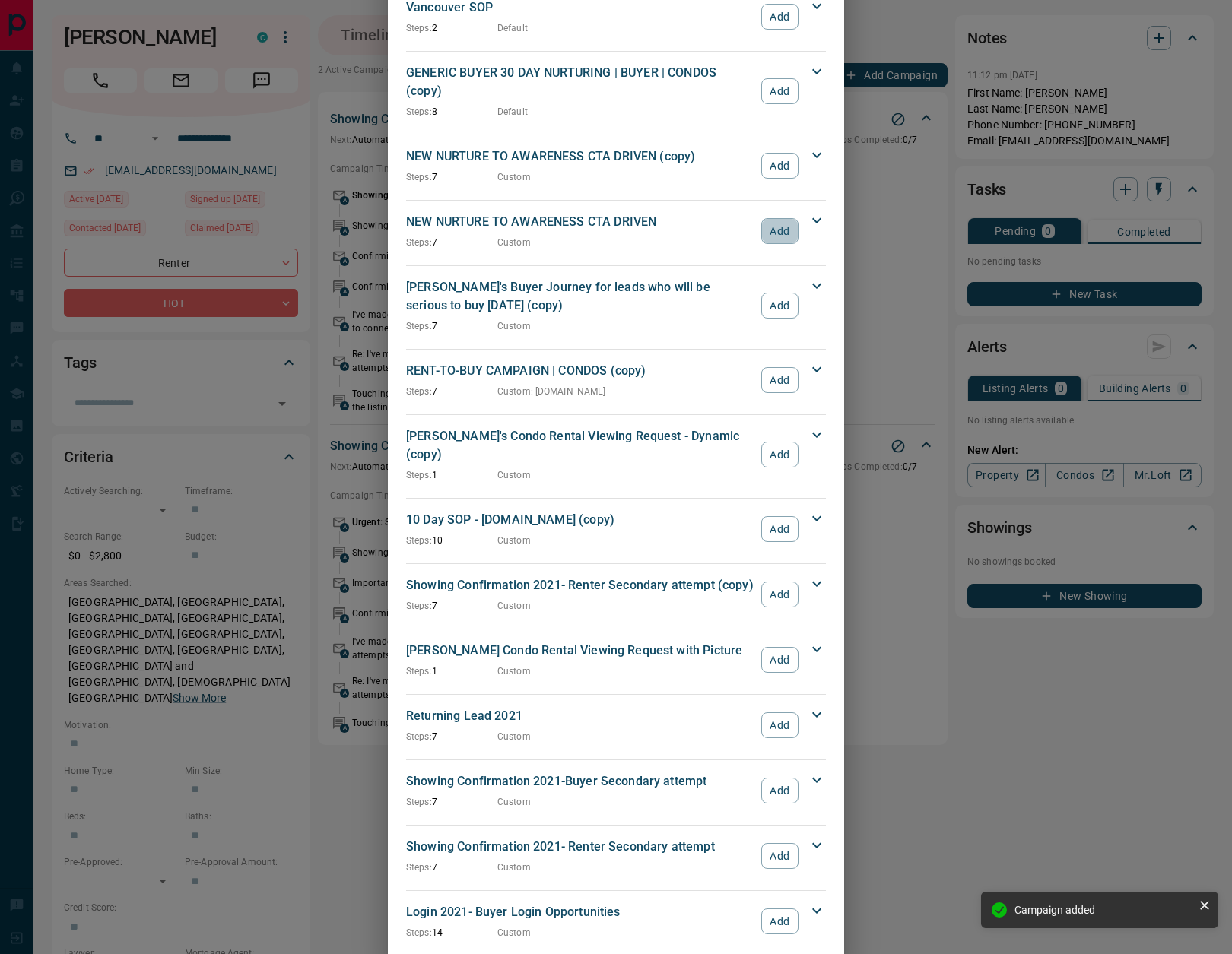
drag, startPoint x: 771, startPoint y: 215, endPoint x: 825, endPoint y: 254, distance: 66.6
click at [773, 218] on button "Add" at bounding box center [780, 230] width 37 height 26
